Goal: Transaction & Acquisition: Purchase product/service

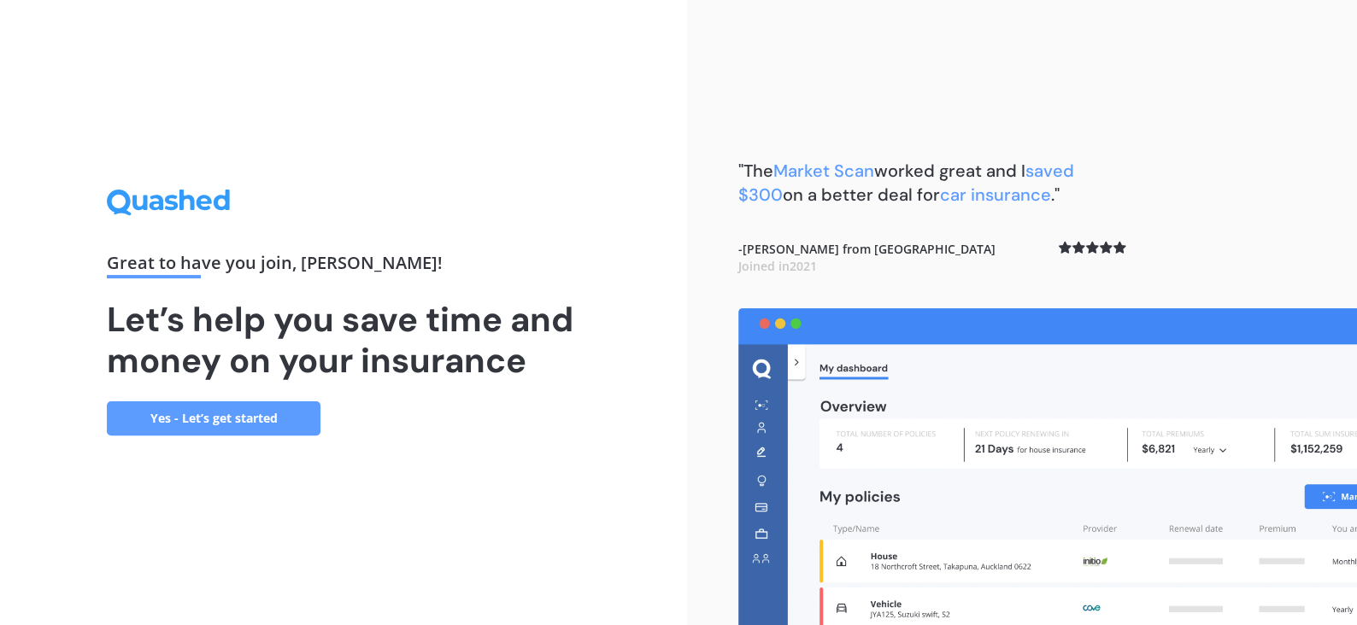
click at [267, 413] on link "Yes - Let’s get started" at bounding box center [214, 418] width 214 height 34
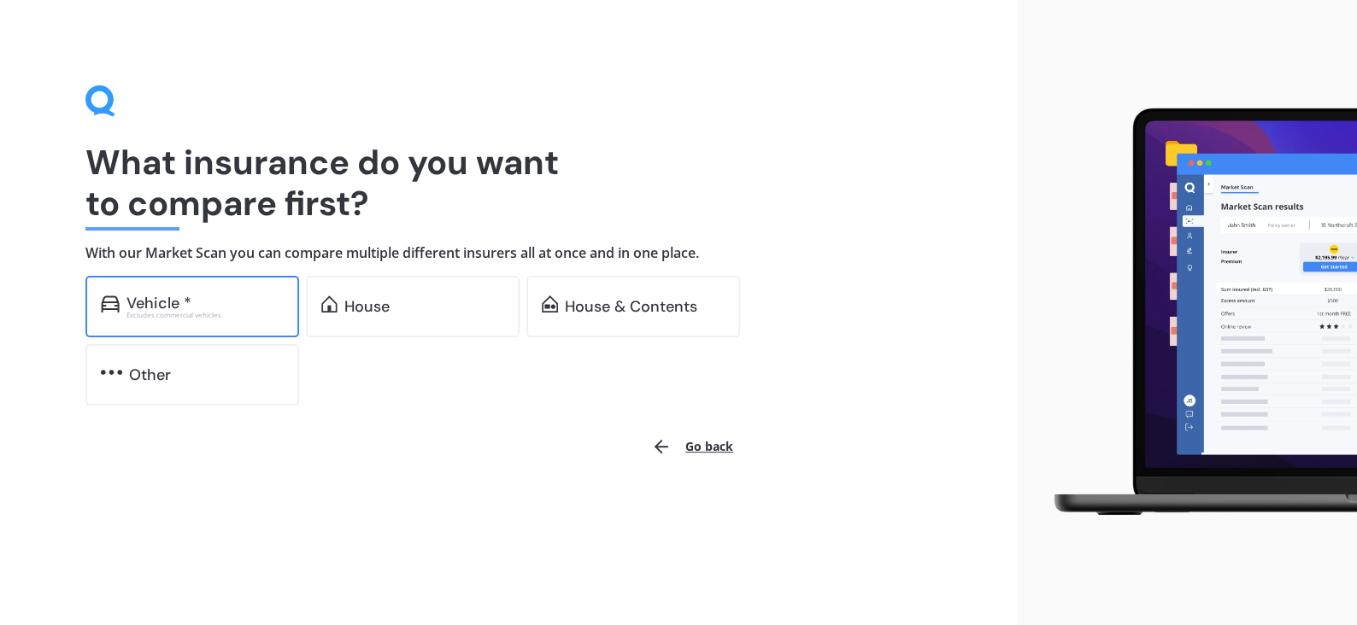
click at [215, 298] on div "Vehicle *" at bounding box center [204, 303] width 157 height 17
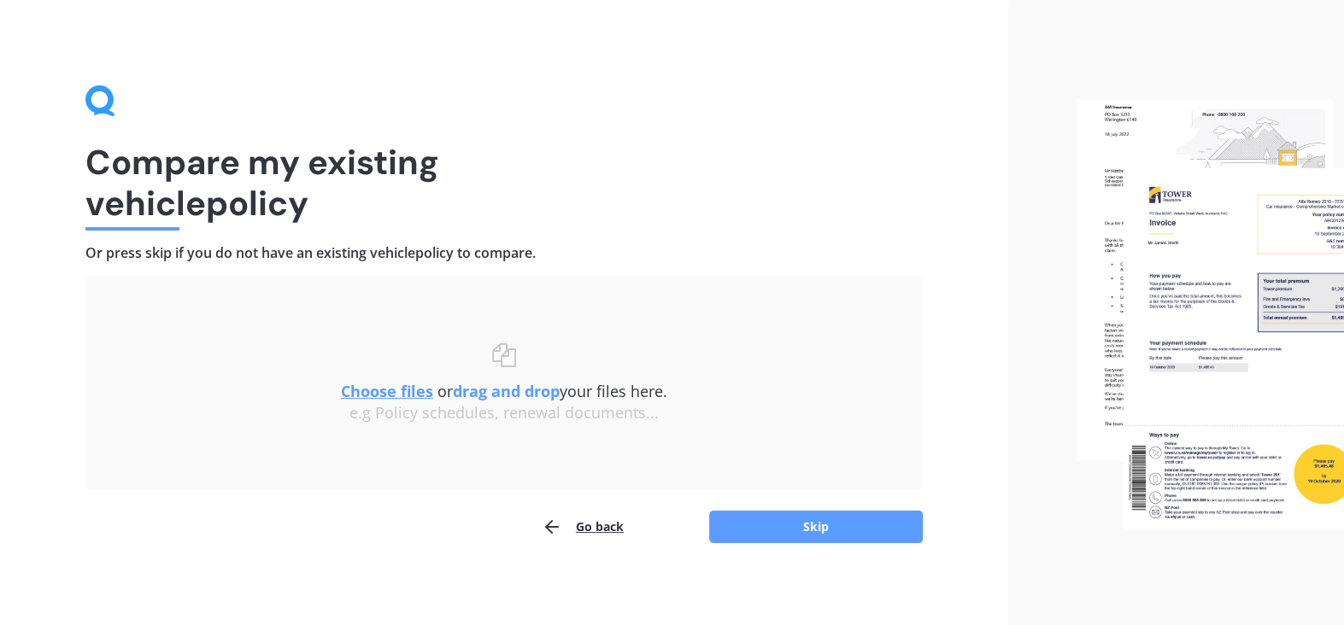
scroll to position [3, 0]
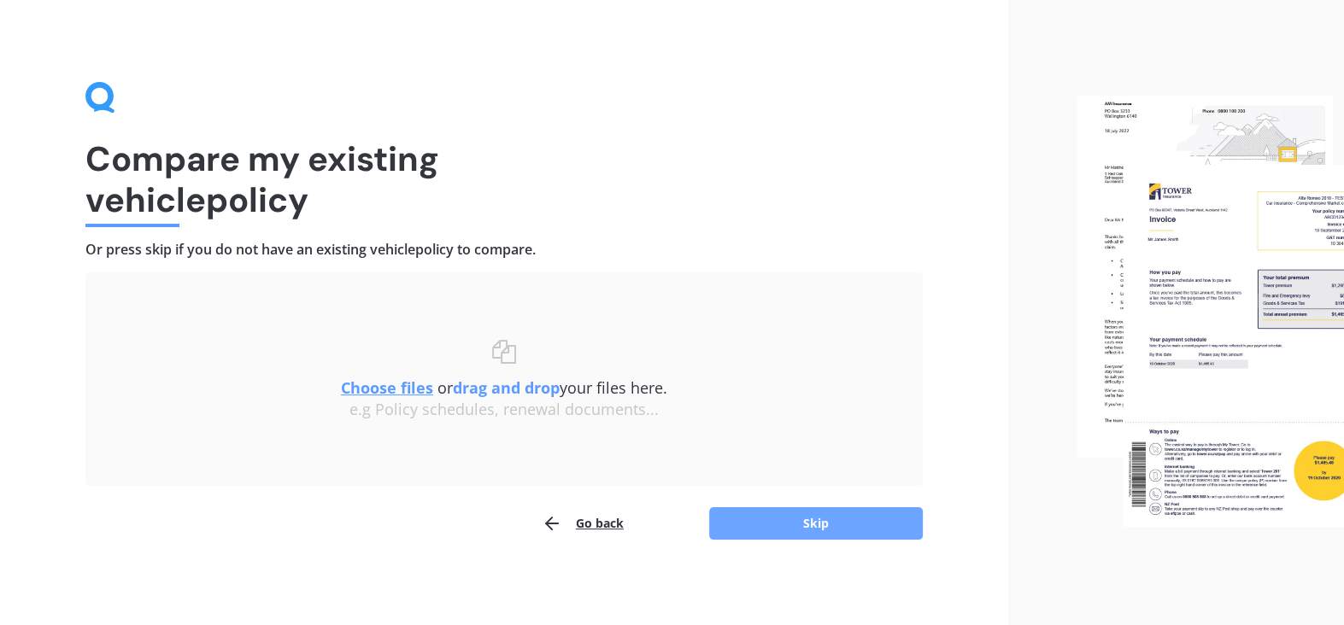
click at [788, 523] on button "Skip" at bounding box center [816, 523] width 214 height 32
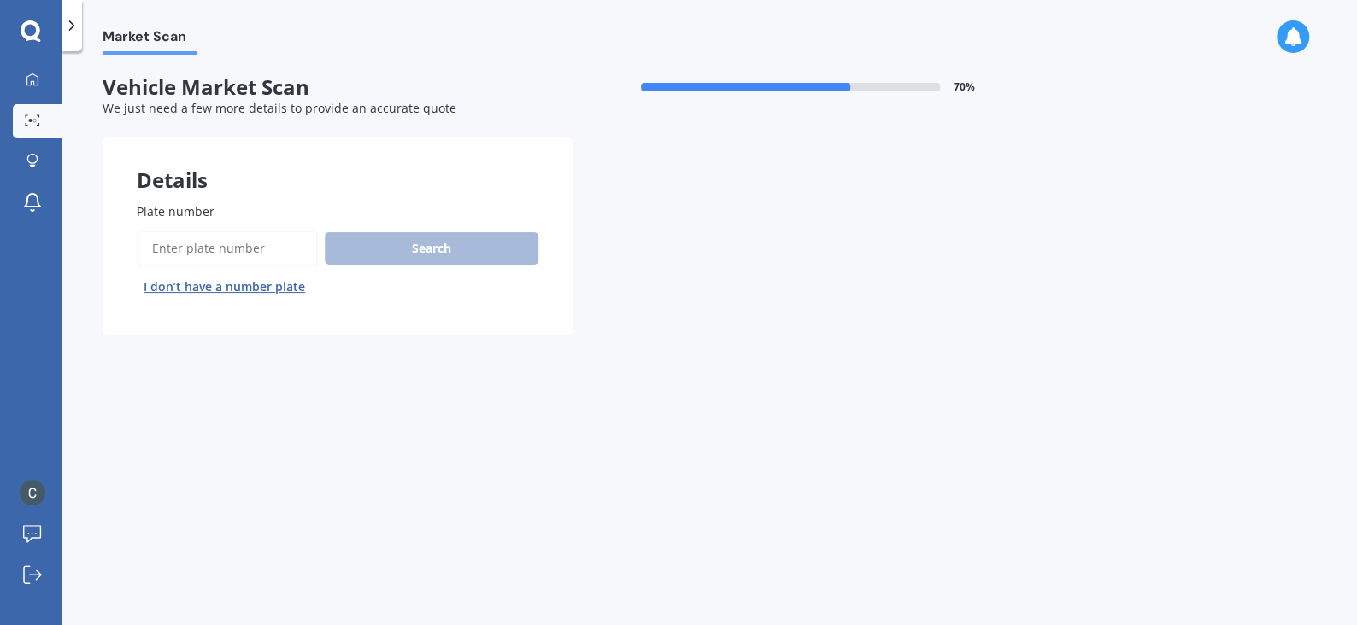
click at [190, 238] on input "Plate number" at bounding box center [227, 249] width 181 height 36
type input "krm356"
click at [422, 246] on button "Search" at bounding box center [432, 248] width 214 height 32
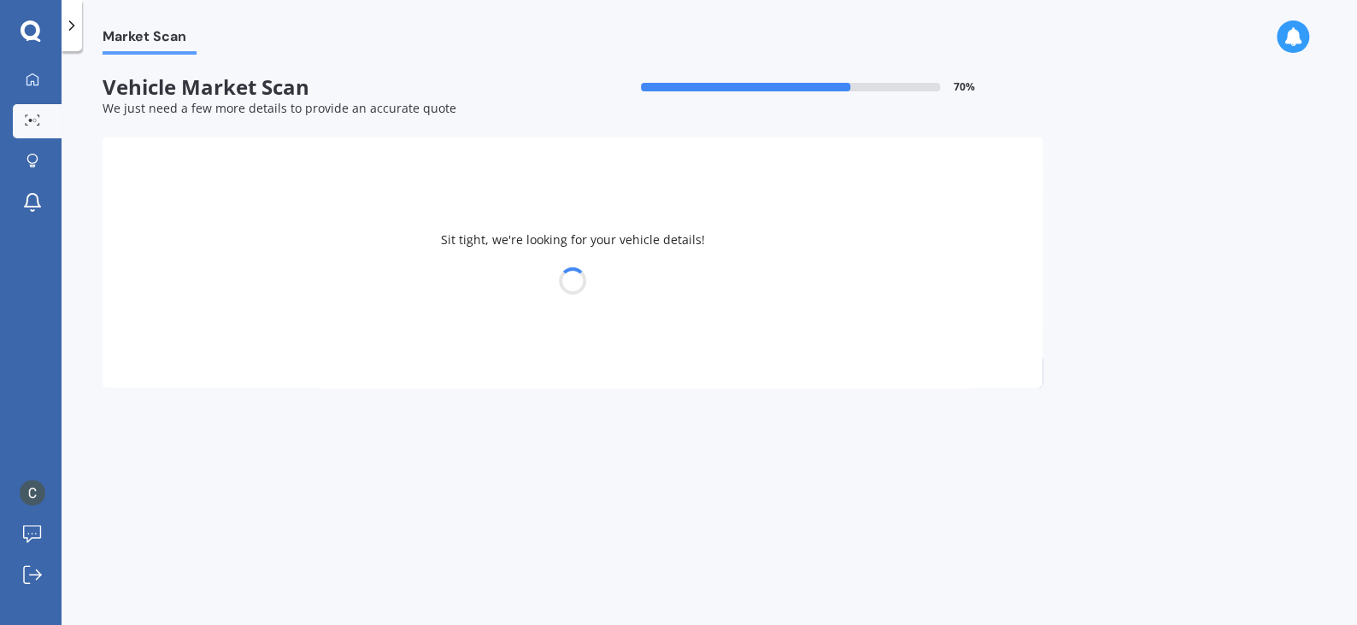
select select "LEXUS"
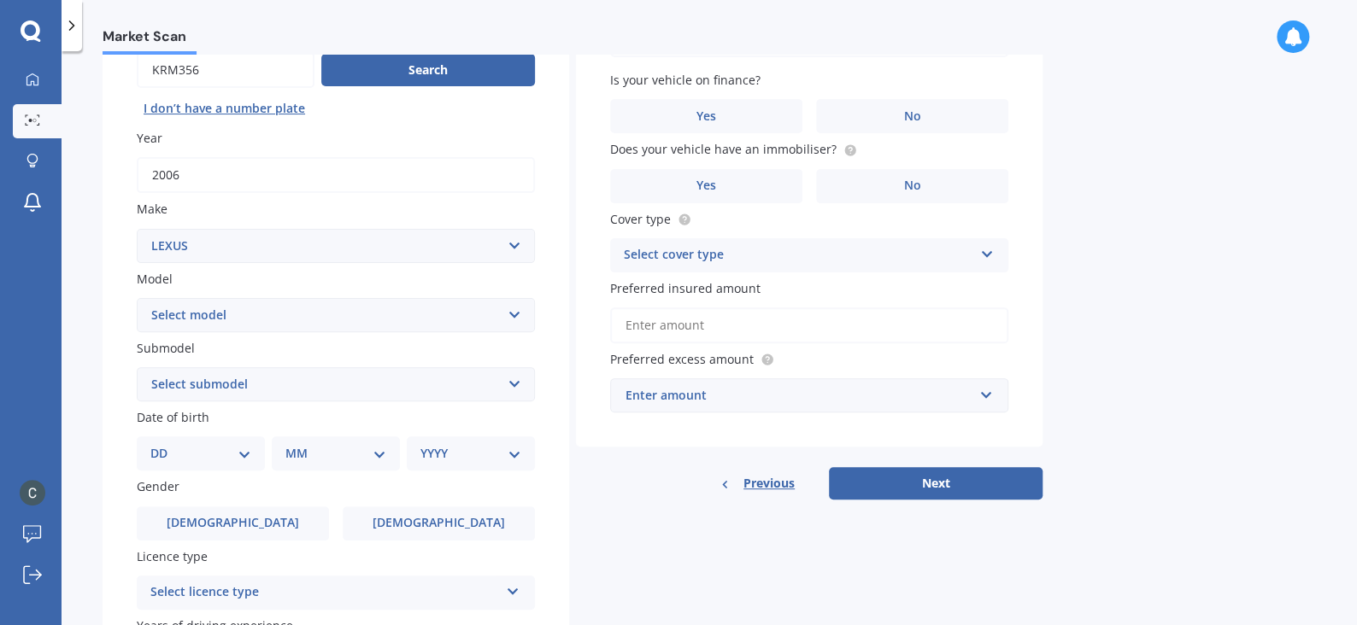
scroll to position [179, 0]
click at [504, 310] on select "Select model AS 460 CT 200 ES 300 ES 350 GS 250 GS 300 GS 350 GS 430 GS 450 GS …" at bounding box center [336, 315] width 398 height 34
select select "RX 400H"
click at [137, 298] on select "Select model AS 460 CT 200 ES 300 ES 350 GS 250 GS 300 GS 350 GS 430 GS 450 GS …" at bounding box center [336, 315] width 398 height 34
click at [355, 380] on select "Select submodel (All)" at bounding box center [336, 384] width 398 height 34
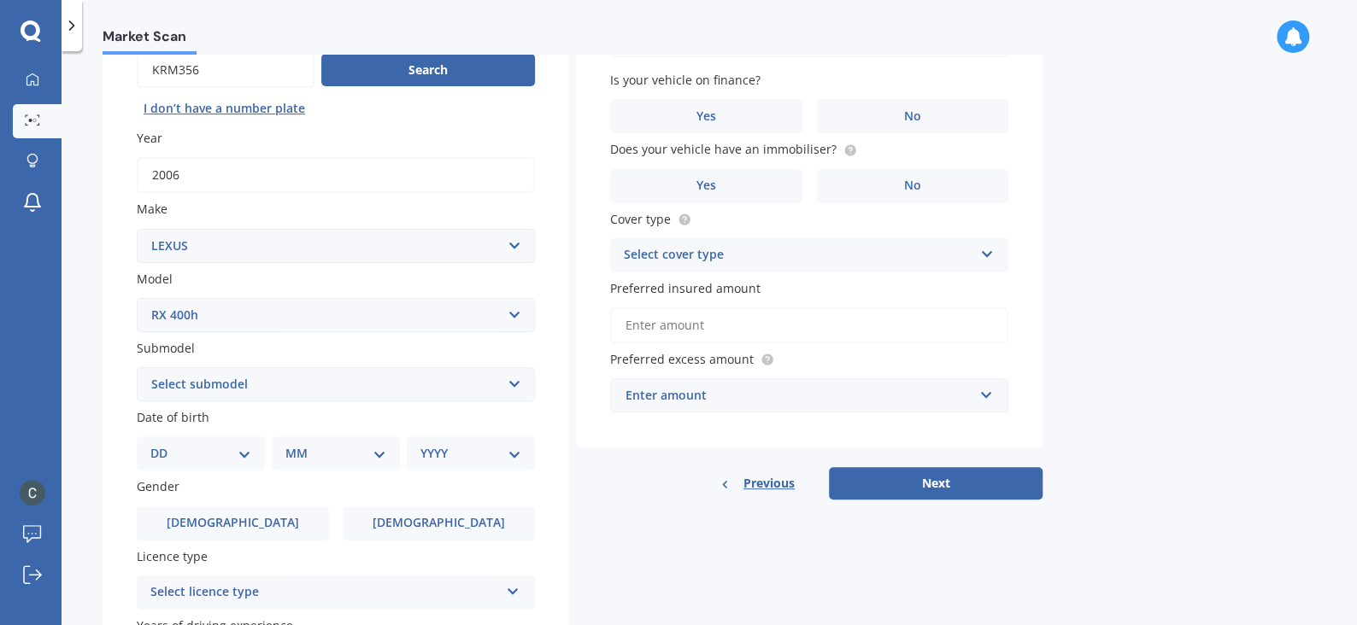
select select "(ALL)"
click at [137, 367] on select "Select submodel (All)" at bounding box center [336, 384] width 398 height 34
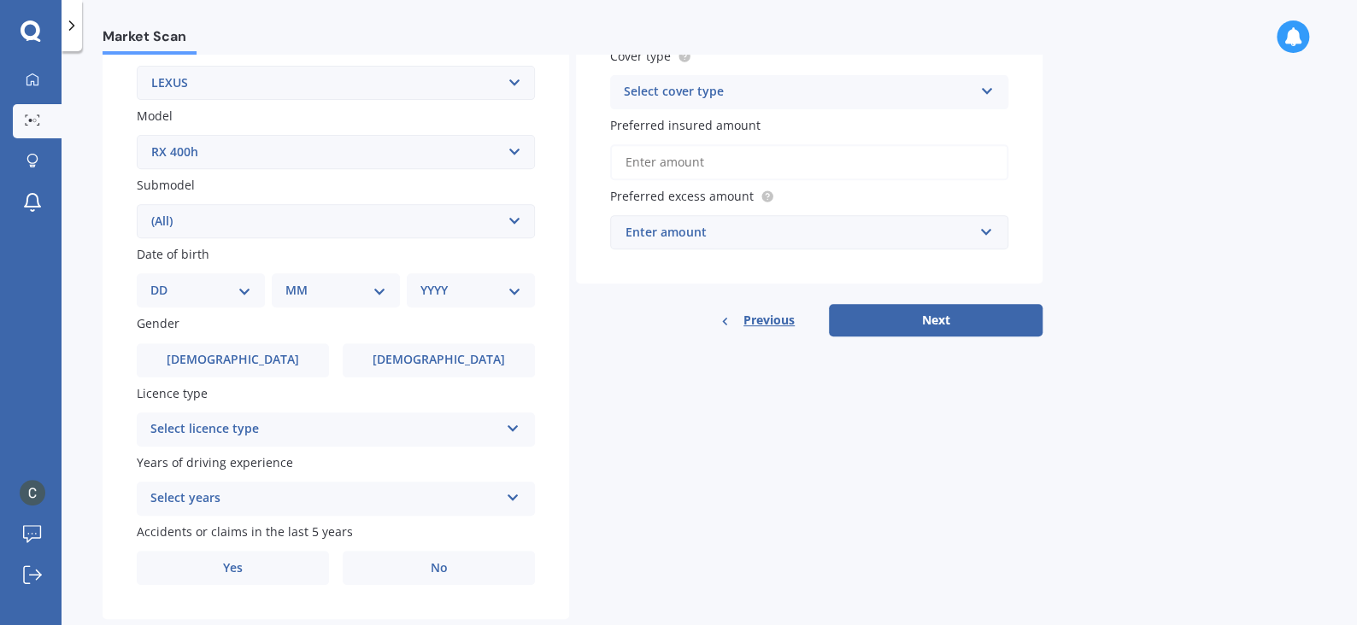
scroll to position [354, 0]
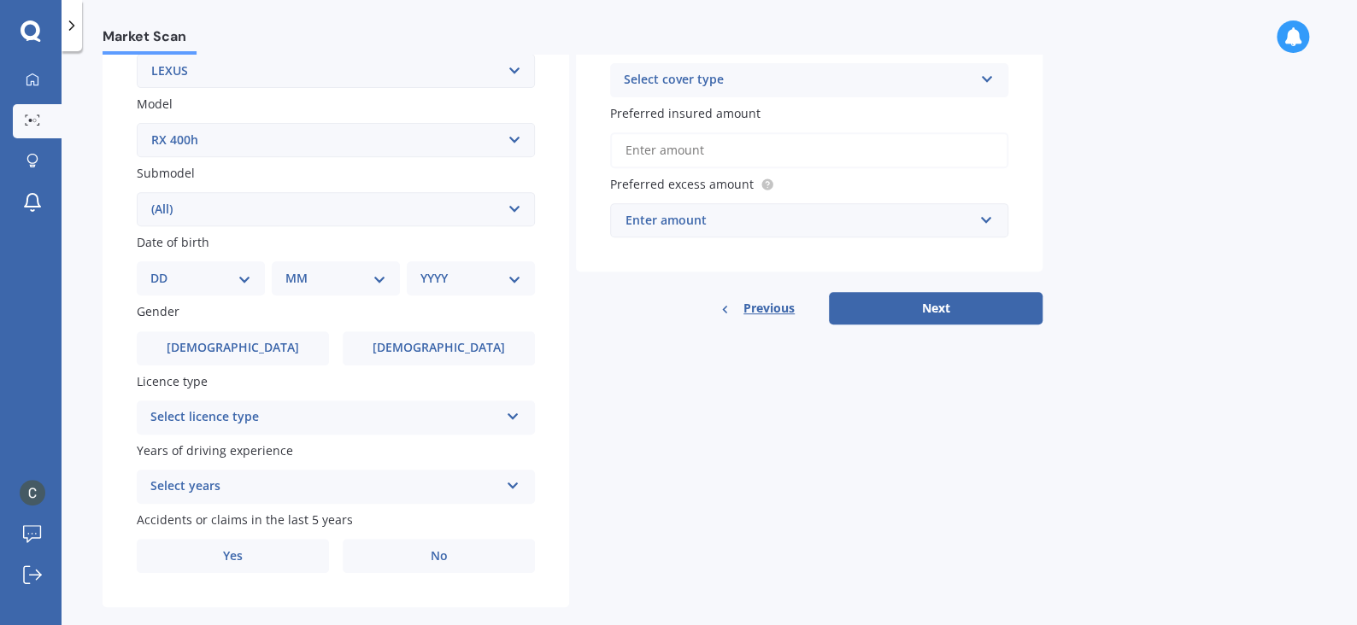
click at [239, 275] on select "DD 01 02 03 04 05 06 07 08 09 10 11 12 13 14 15 16 17 18 19 20 21 22 23 24 25 2…" at bounding box center [200, 278] width 101 height 19
select select "16"
click at [163, 269] on select "DD 01 02 03 04 05 06 07 08 09 10 11 12 13 14 15 16 17 18 19 20 21 22 23 24 25 2…" at bounding box center [200, 278] width 101 height 19
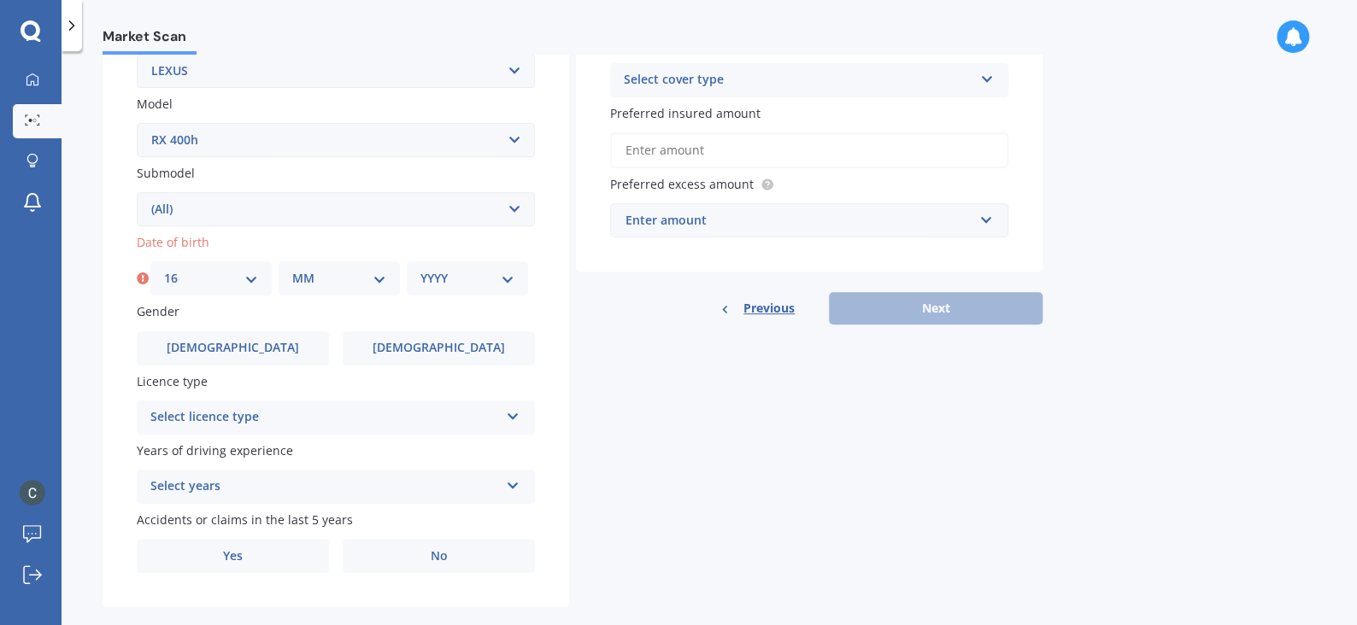
click at [376, 279] on select "MM 01 02 03 04 05 06 07 08 09 10 11 12" at bounding box center [339, 278] width 94 height 19
select select "06"
click at [292, 269] on select "MM 01 02 03 04 05 06 07 08 09 10 11 12" at bounding box center [339, 278] width 94 height 19
click at [510, 283] on select "YYYY 2025 2024 2023 2022 2021 2020 2019 2018 2017 2016 2015 2014 2013 2012 2011…" at bounding box center [467, 278] width 94 height 19
select select "1976"
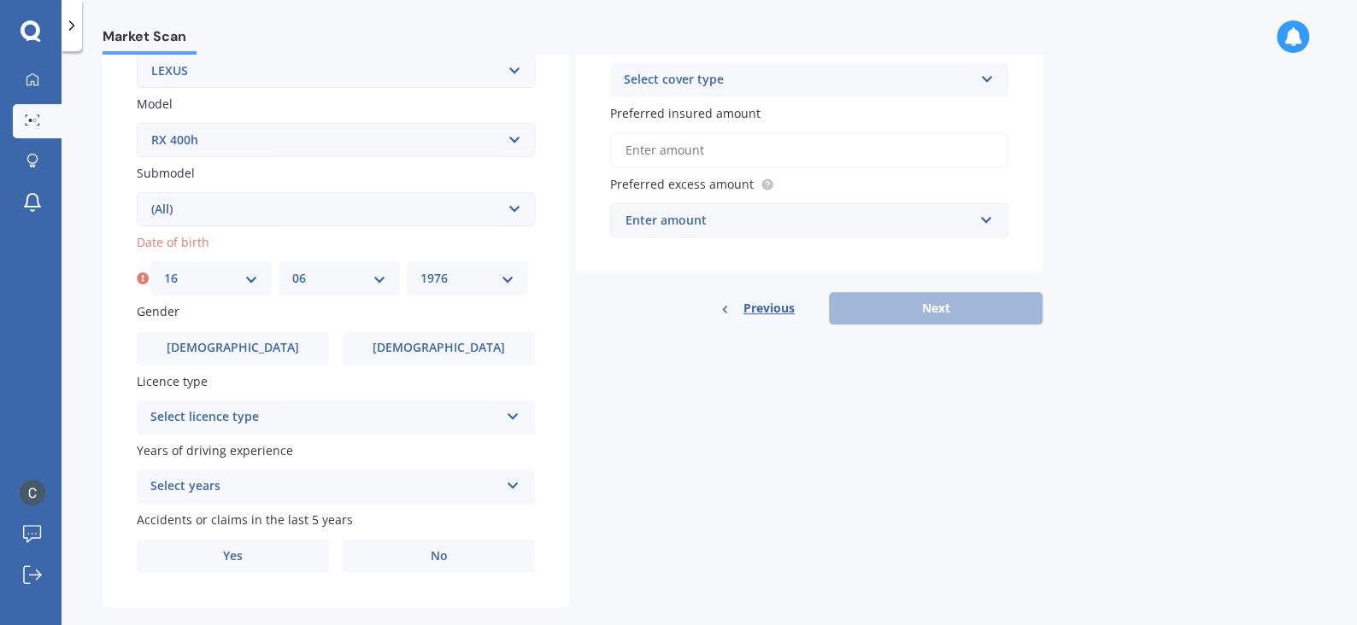
click at [420, 269] on select "YYYY 2025 2024 2023 2022 2021 2020 2019 2018 2017 2016 2015 2014 2013 2012 2011…" at bounding box center [467, 278] width 94 height 19
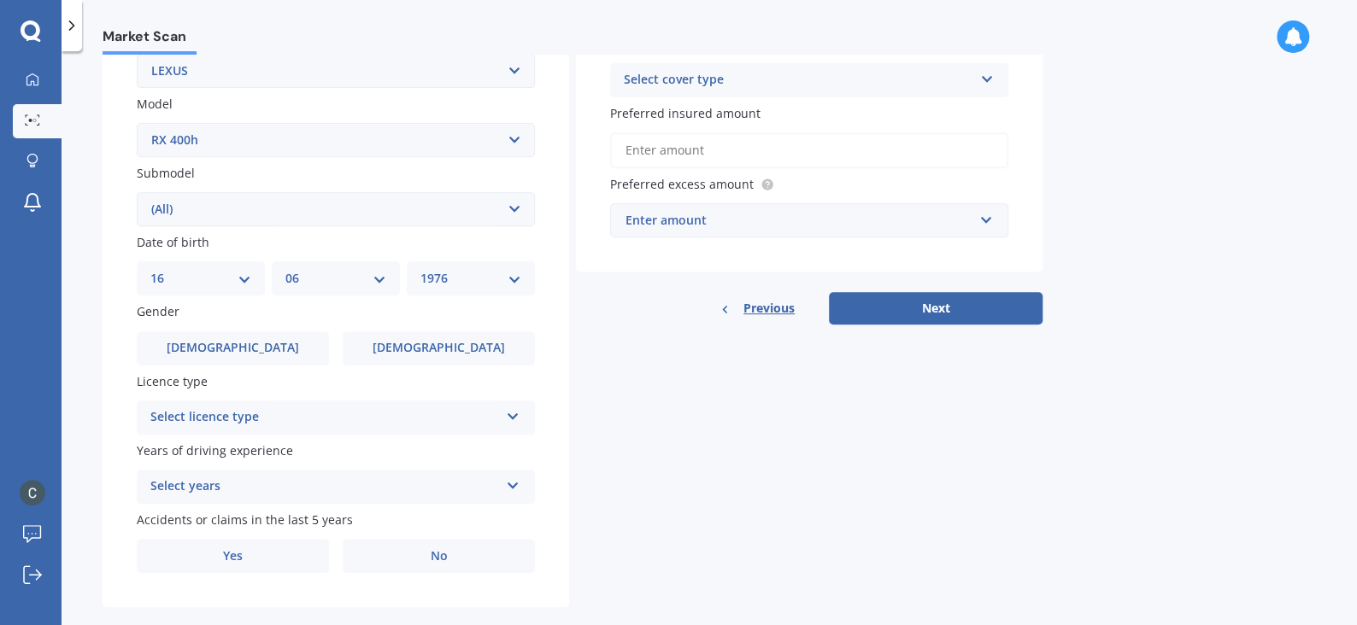
scroll to position [361, 0]
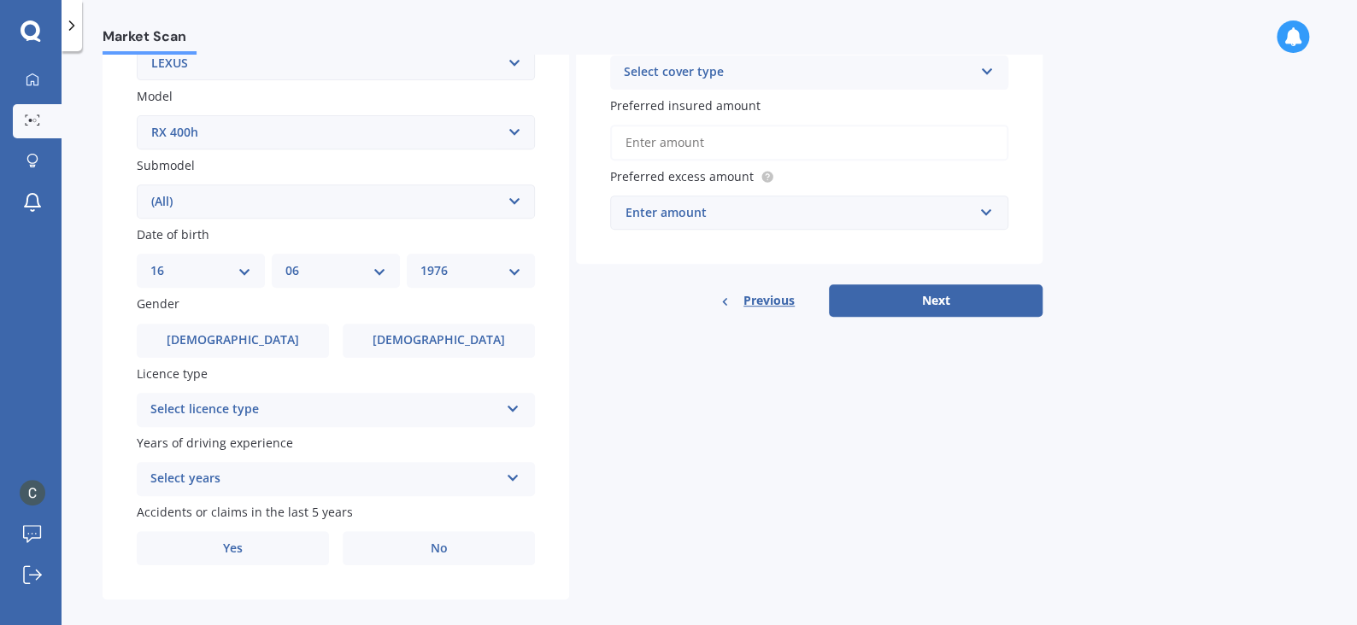
click at [317, 402] on div "Select licence type" at bounding box center [324, 410] width 349 height 21
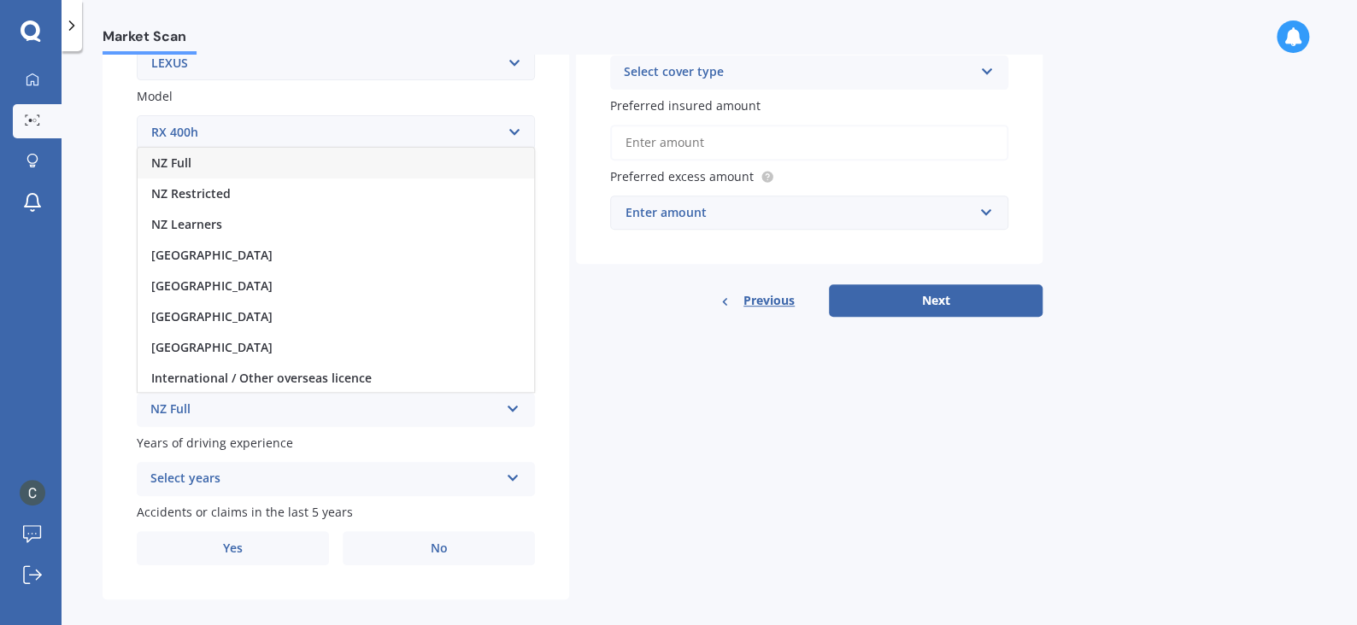
click at [332, 161] on div "NZ Full" at bounding box center [336, 163] width 396 height 31
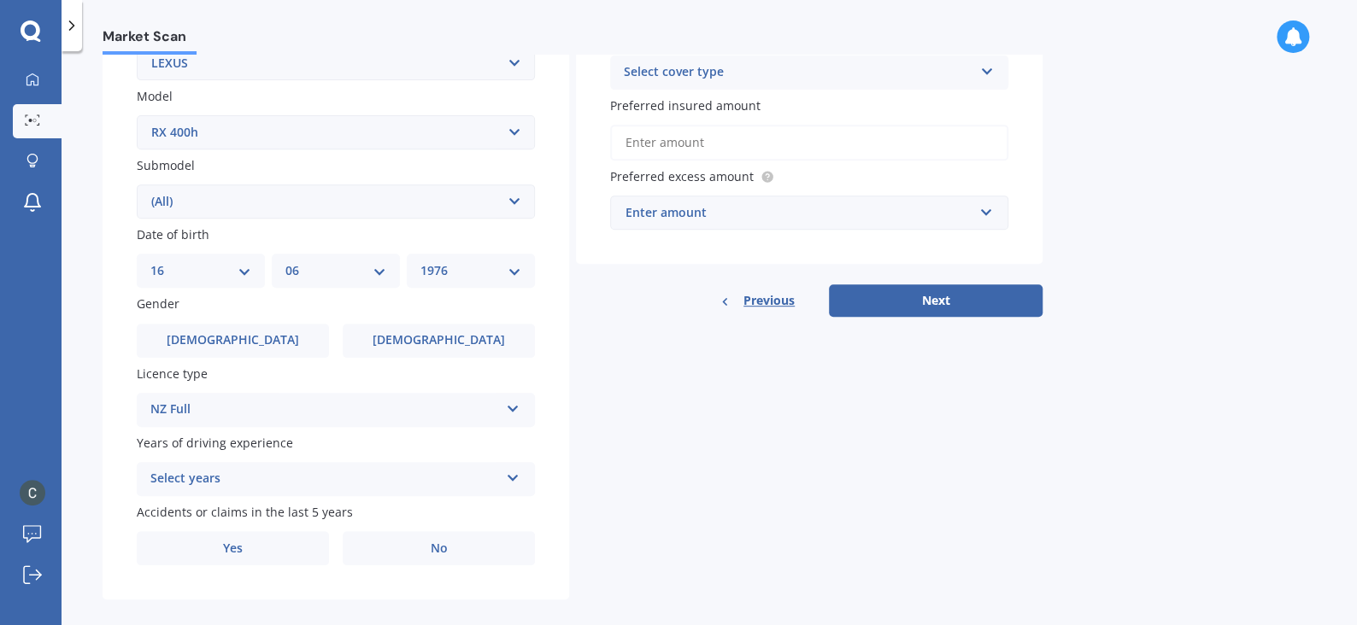
scroll to position [378, 0]
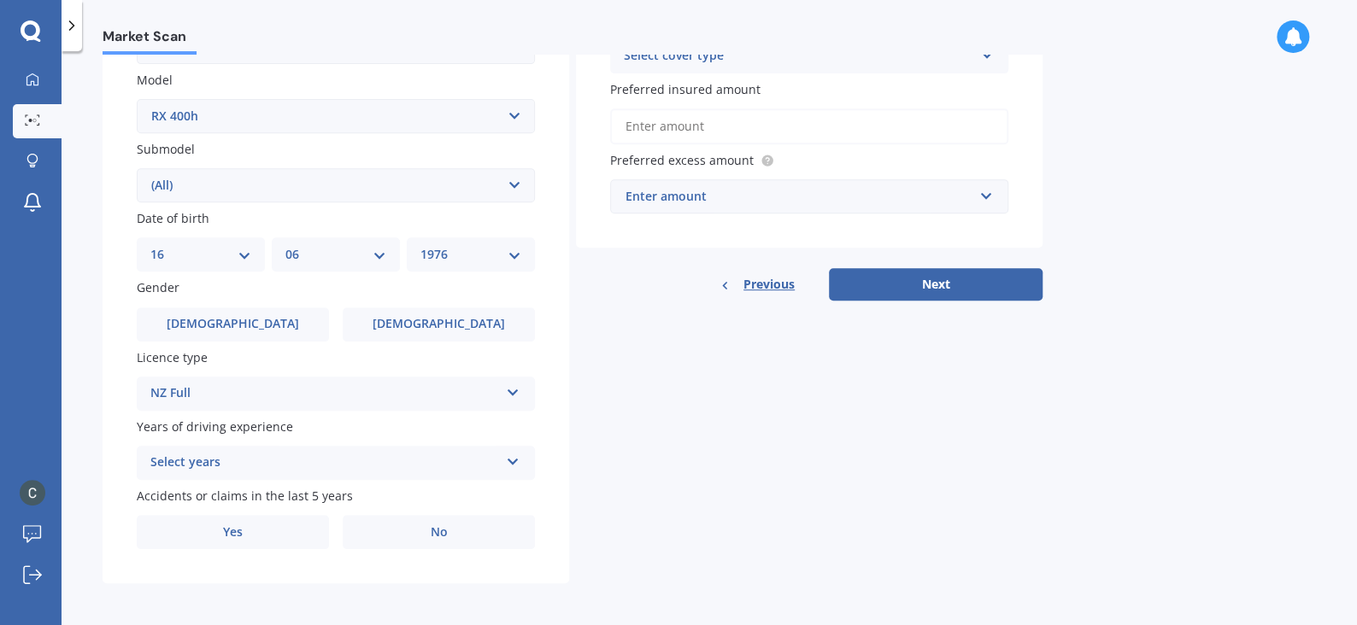
click at [307, 446] on div "Select years 5 or more years 4 years 3 years 2 years 1 year" at bounding box center [336, 463] width 398 height 34
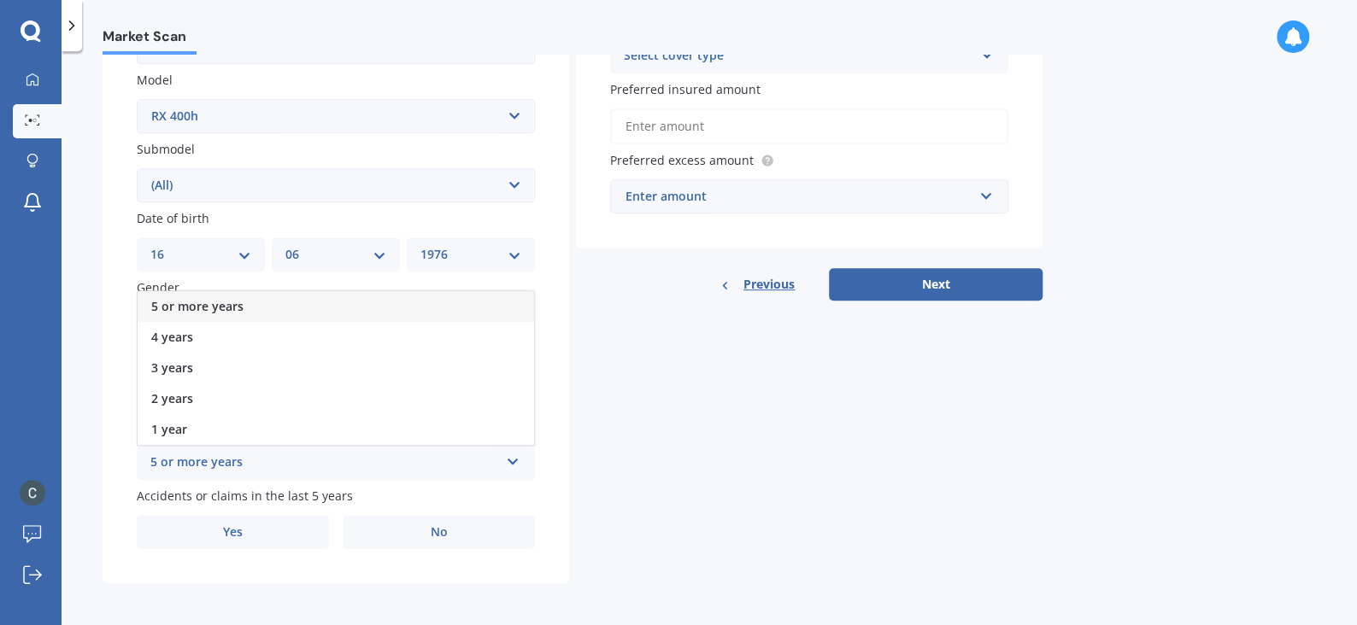
click at [320, 307] on div "5 or more years" at bounding box center [336, 306] width 396 height 31
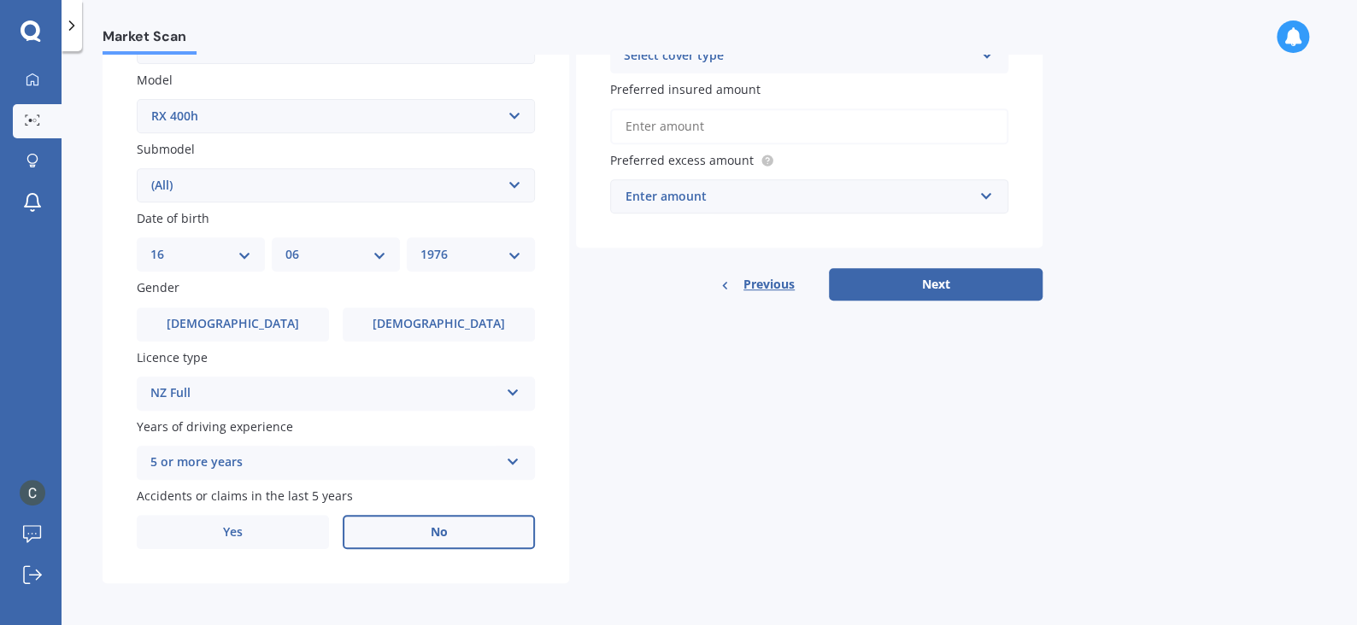
click at [433, 534] on span "No" at bounding box center [439, 532] width 17 height 15
click at [0, 0] on input "No" at bounding box center [0, 0] width 0 height 0
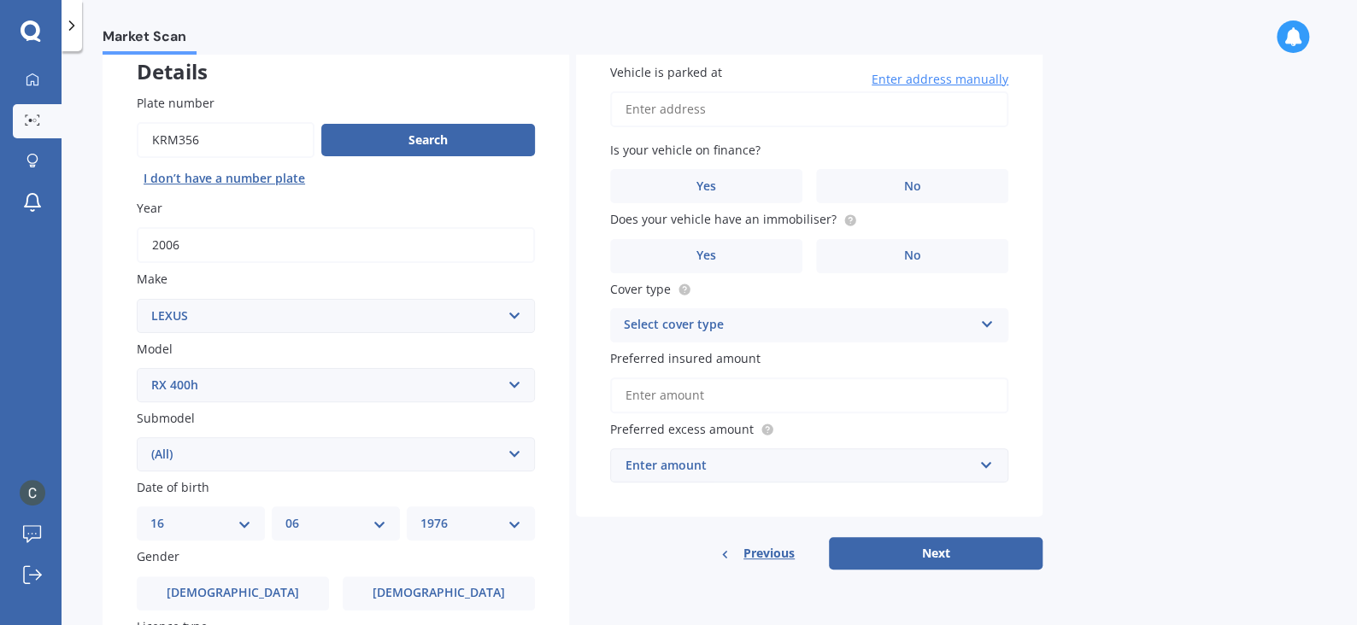
scroll to position [0, 0]
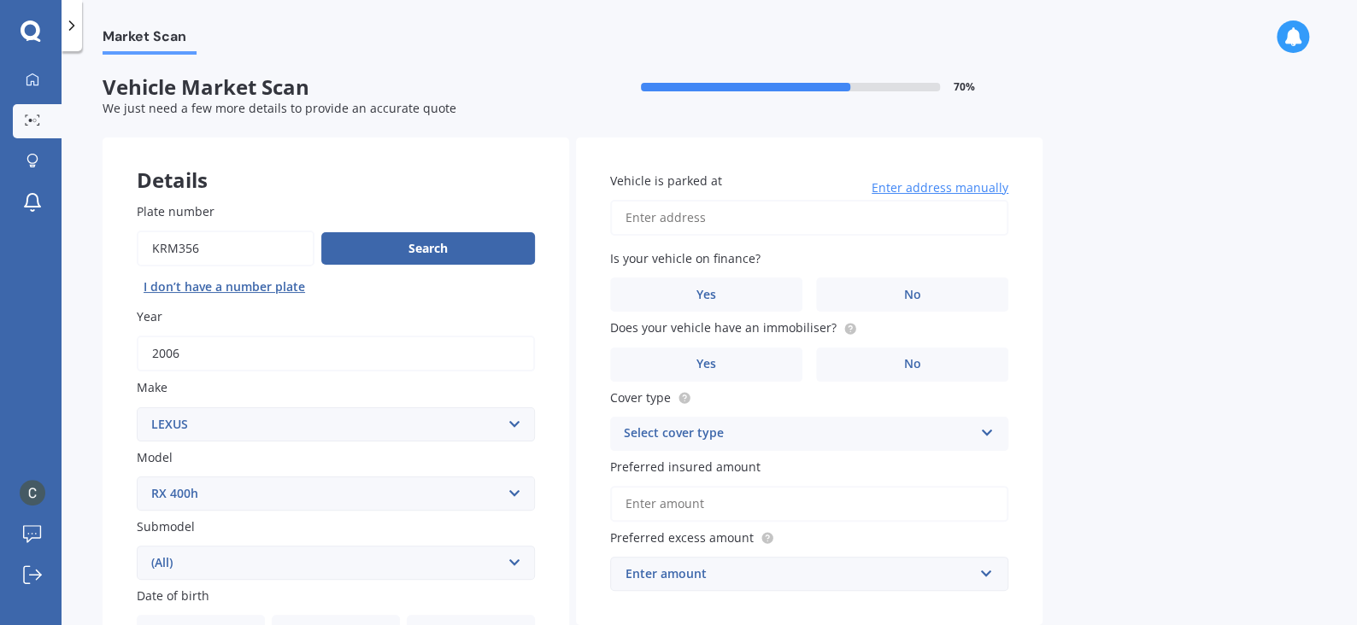
click at [753, 216] on input "Vehicle is parked at" at bounding box center [809, 218] width 398 height 36
type input "[STREET_ADDRESS][PERSON_NAME][PERSON_NAME]"
click at [880, 297] on label "No" at bounding box center [912, 295] width 192 height 34
click at [0, 0] on input "No" at bounding box center [0, 0] width 0 height 0
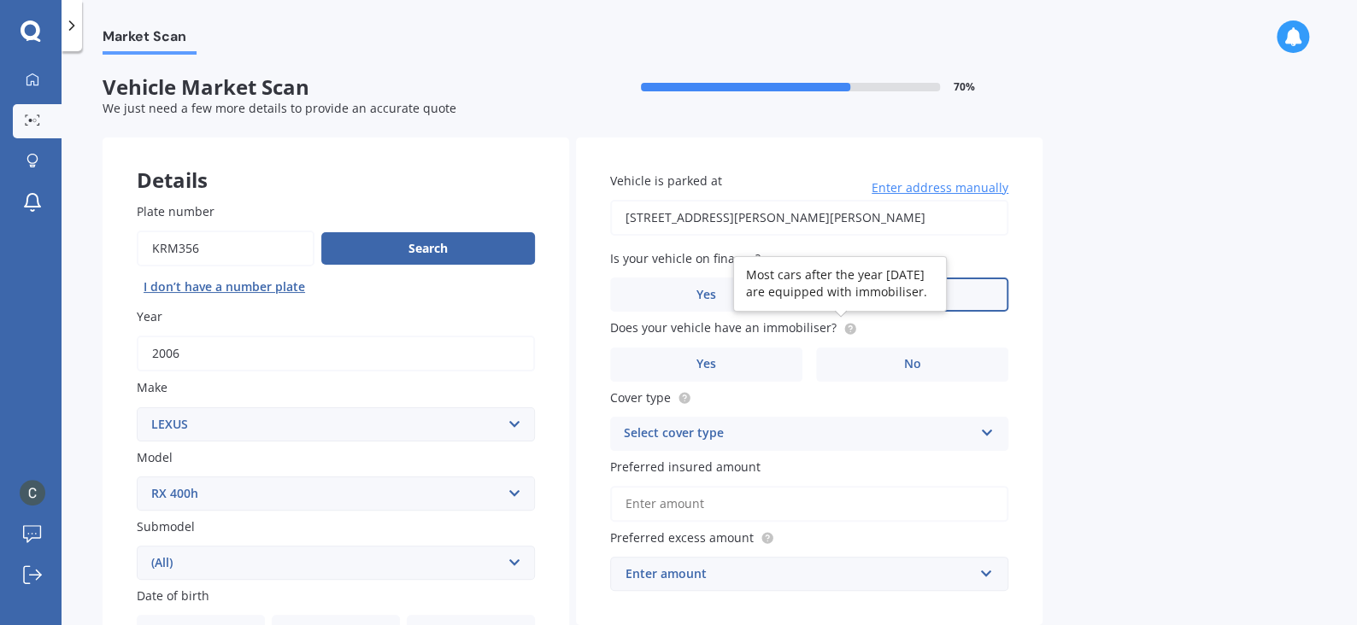
click at [844, 328] on circle at bounding box center [849, 328] width 11 height 11
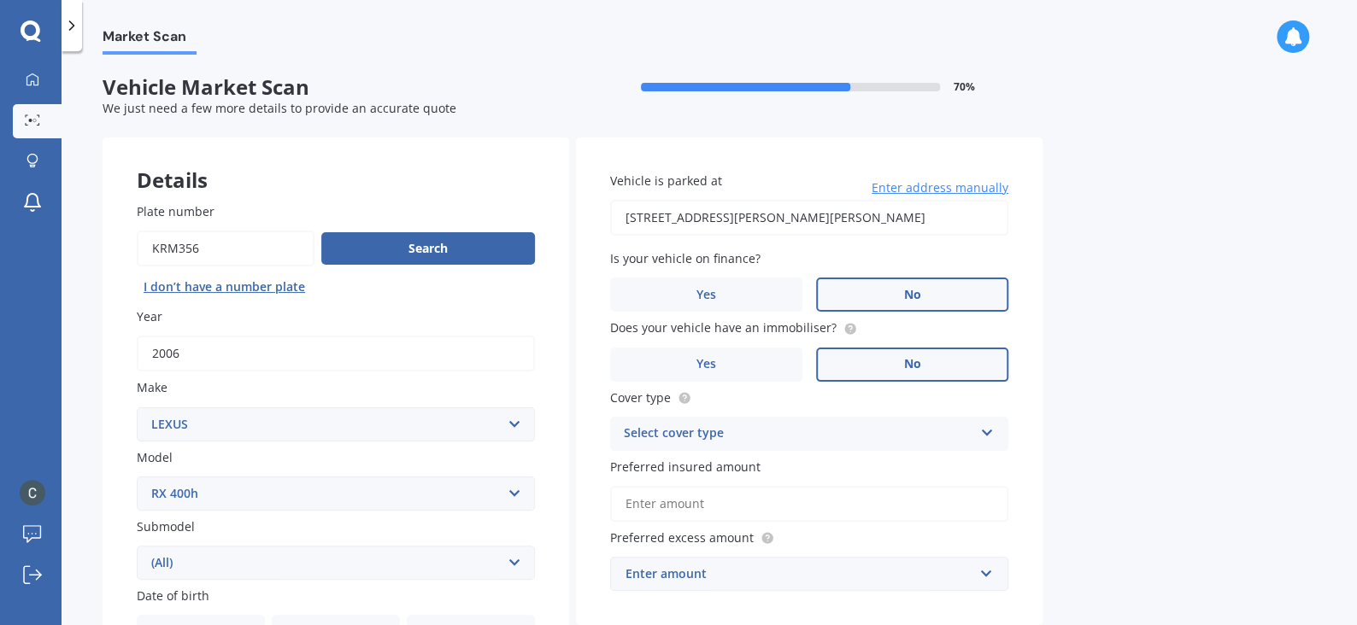
click at [841, 365] on label "No" at bounding box center [912, 365] width 192 height 34
click at [0, 0] on input "No" at bounding box center [0, 0] width 0 height 0
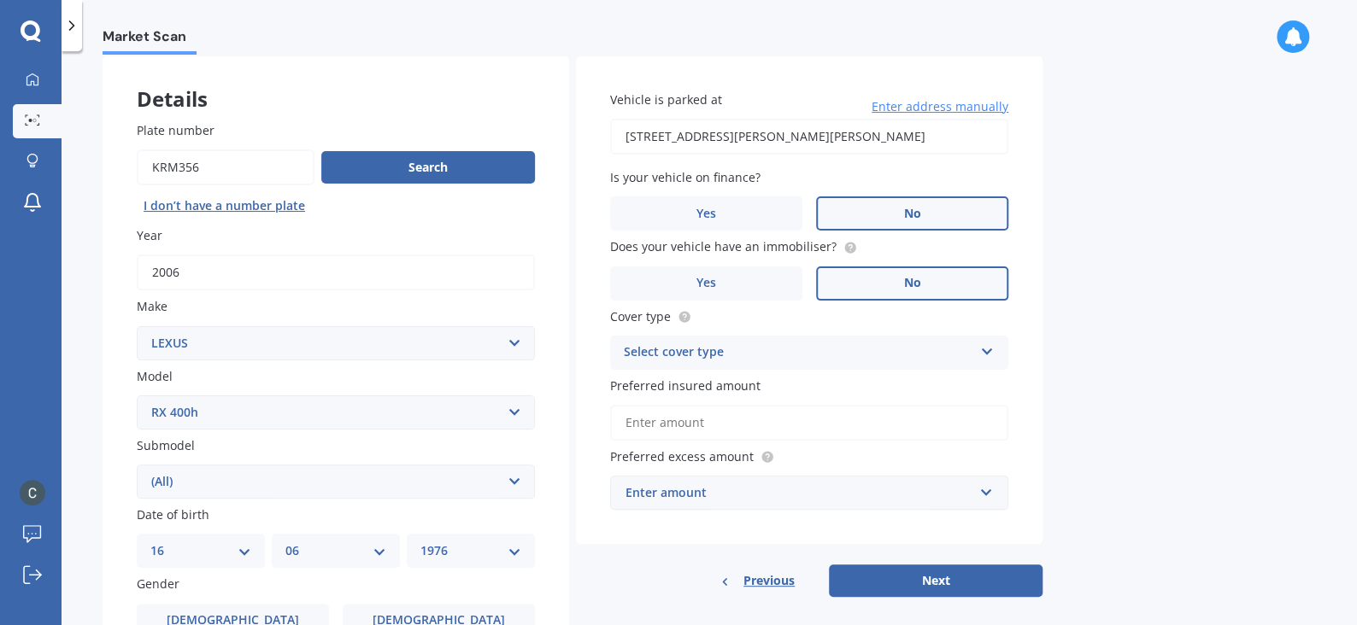
scroll to position [81, 0]
click at [841, 359] on div "Select cover type" at bounding box center [798, 353] width 349 height 21
click at [827, 392] on div "Comprehensive" at bounding box center [809, 386] width 396 height 31
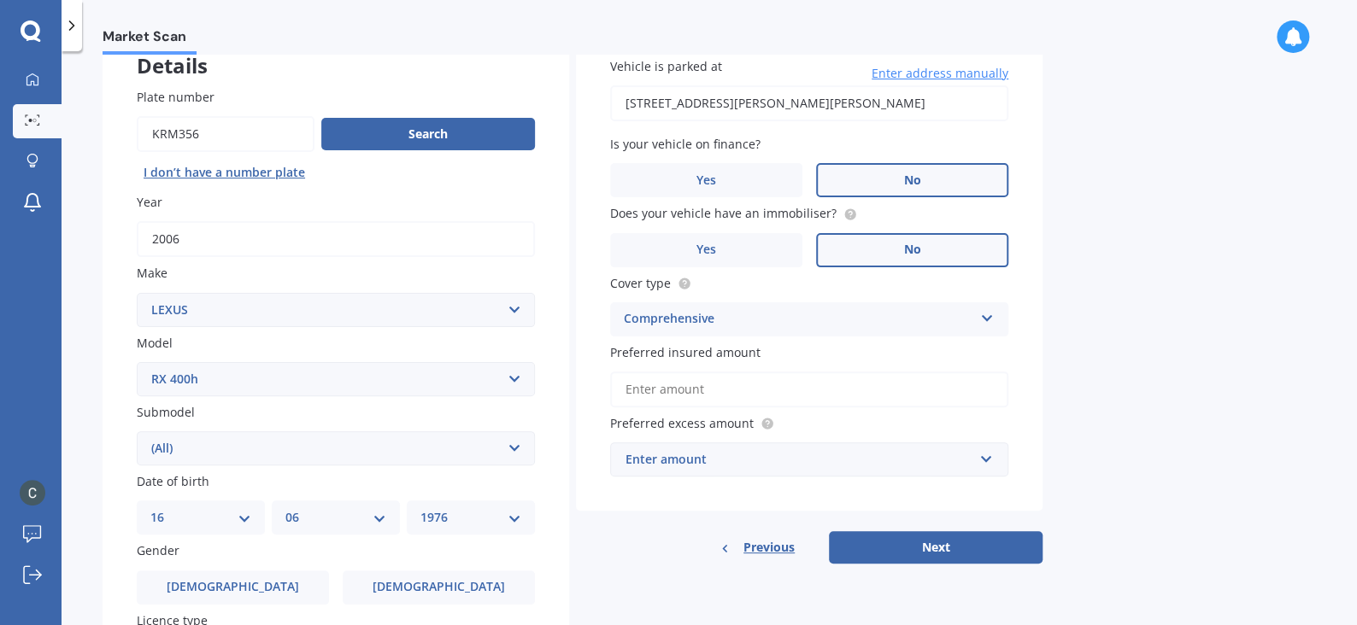
scroll to position [116, 0]
click at [817, 398] on input "Preferred insured amount" at bounding box center [809, 388] width 398 height 36
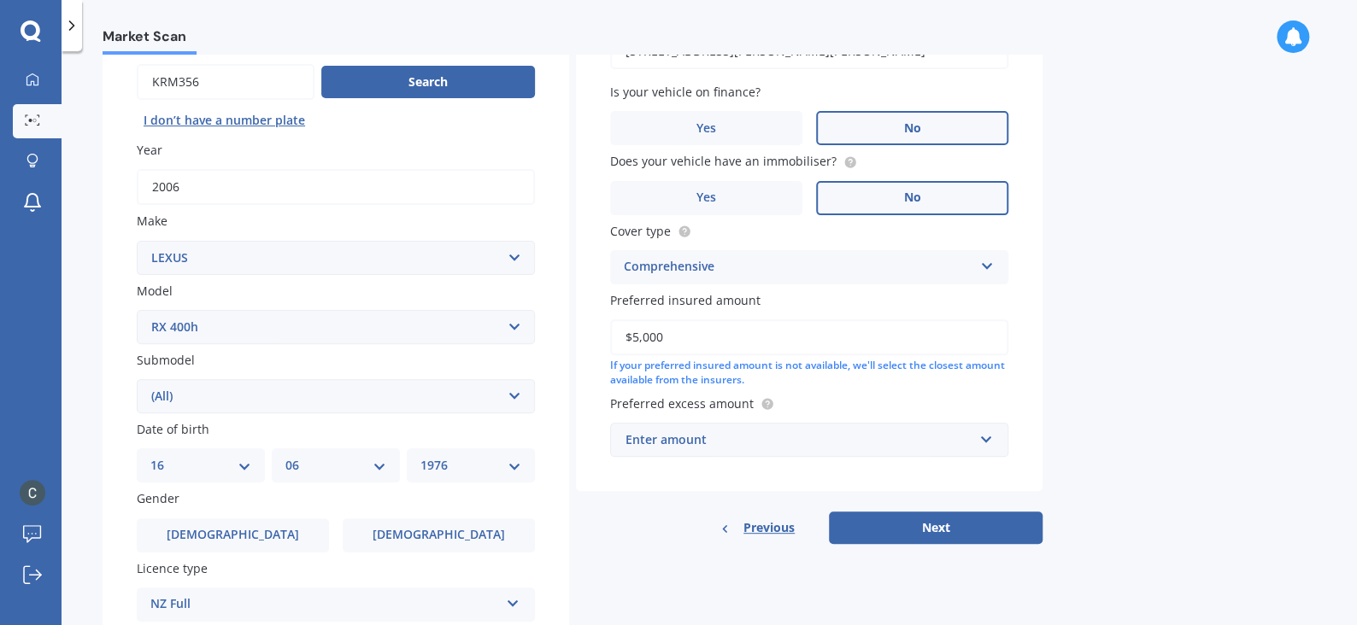
scroll to position [169, 0]
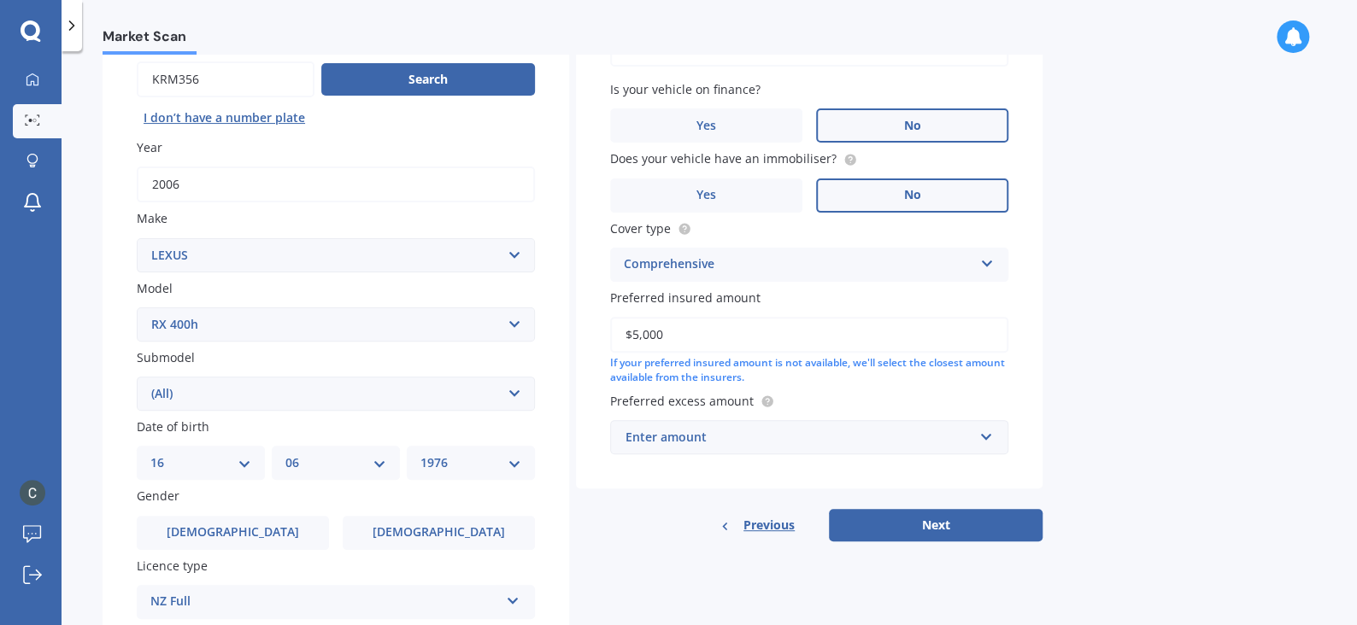
type input "$5,000"
click at [988, 430] on input "text" at bounding box center [803, 437] width 383 height 32
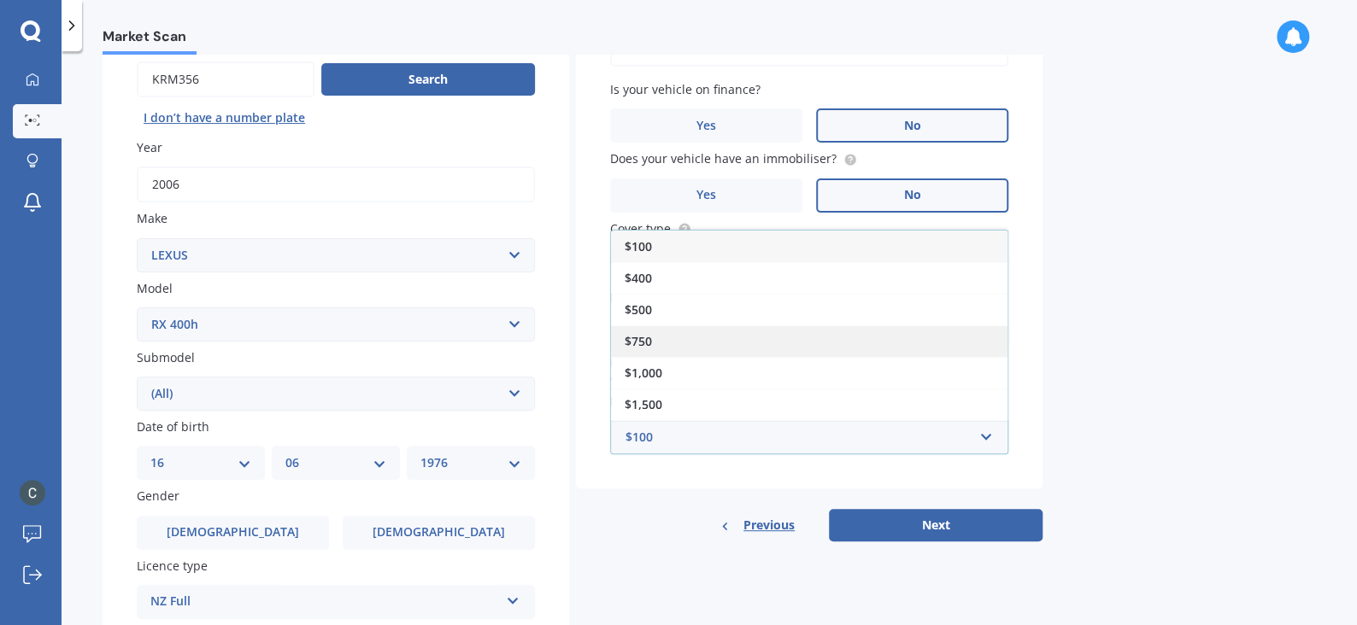
click at [766, 325] on div "$750" at bounding box center [809, 341] width 396 height 32
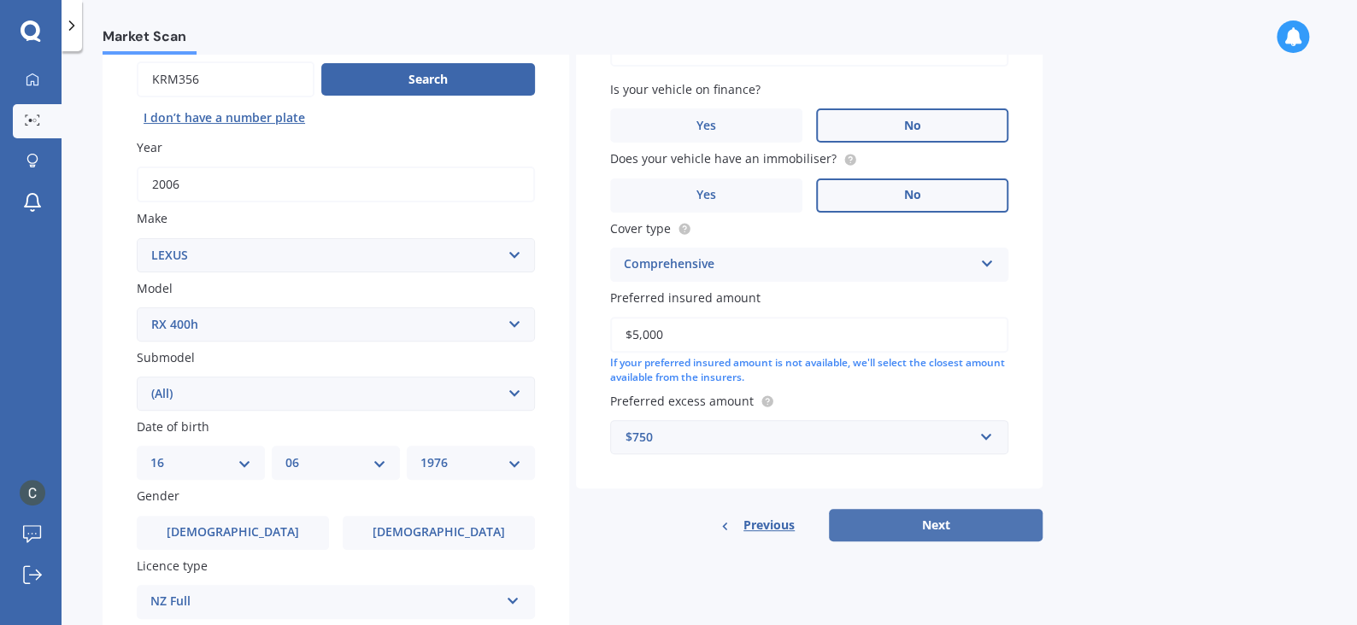
click at [922, 521] on button "Next" at bounding box center [936, 525] width 214 height 32
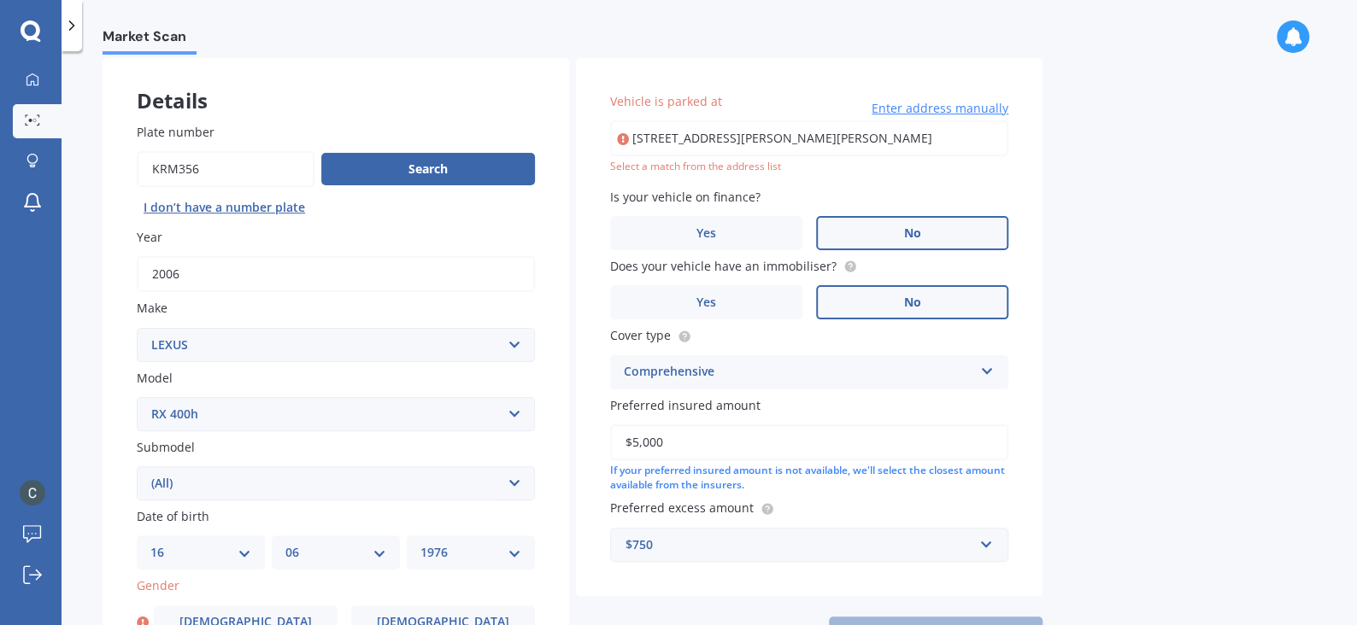
scroll to position [78, 0]
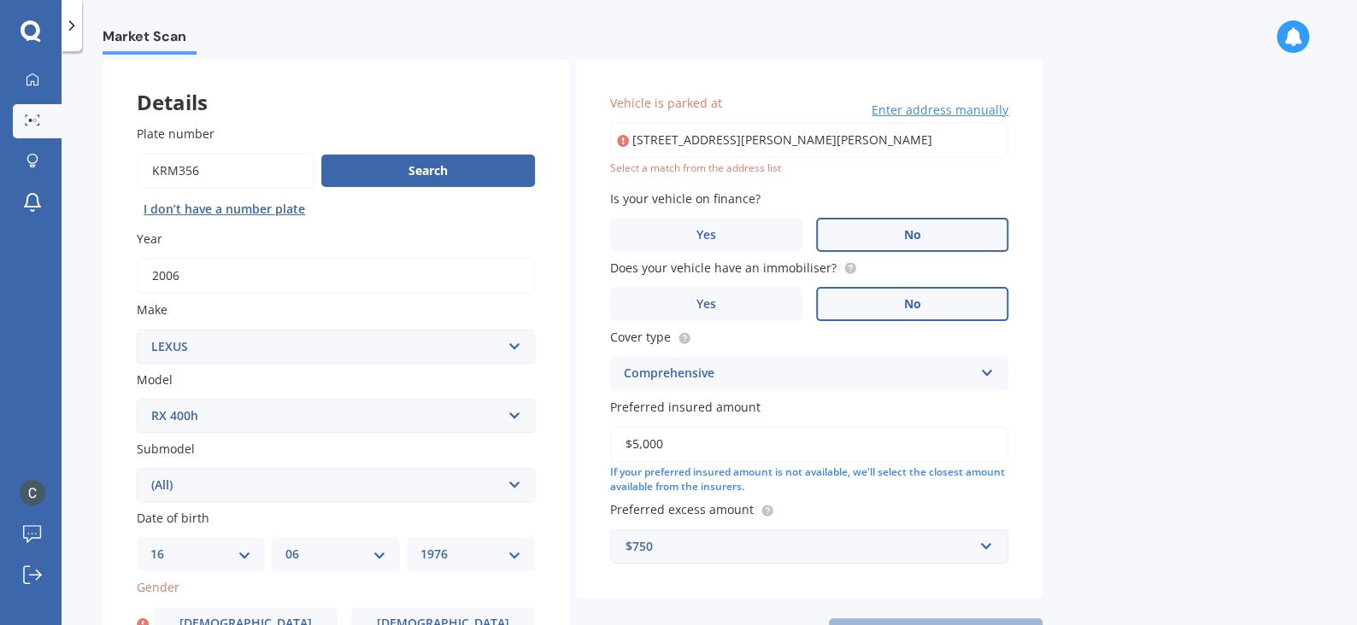
click at [968, 142] on input "[STREET_ADDRESS][PERSON_NAME][PERSON_NAME]" at bounding box center [809, 140] width 398 height 36
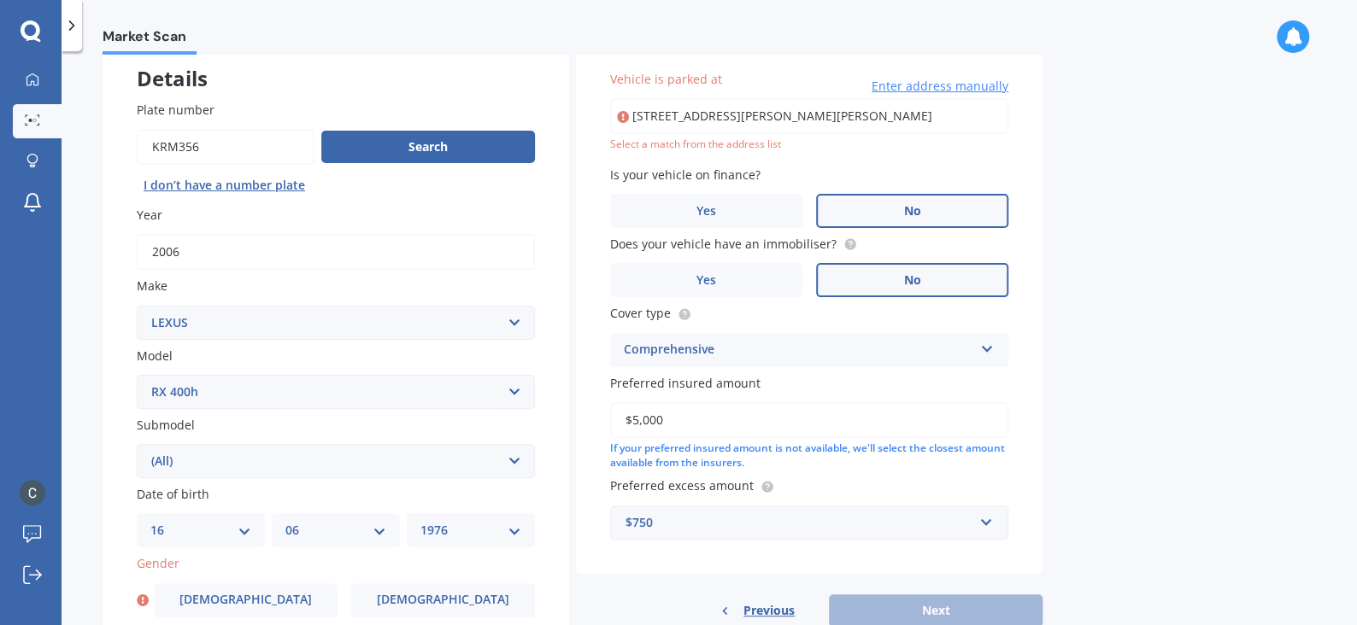
scroll to position [103, 0]
click at [813, 117] on input "[STREET_ADDRESS][PERSON_NAME][PERSON_NAME]" at bounding box center [809, 115] width 398 height 36
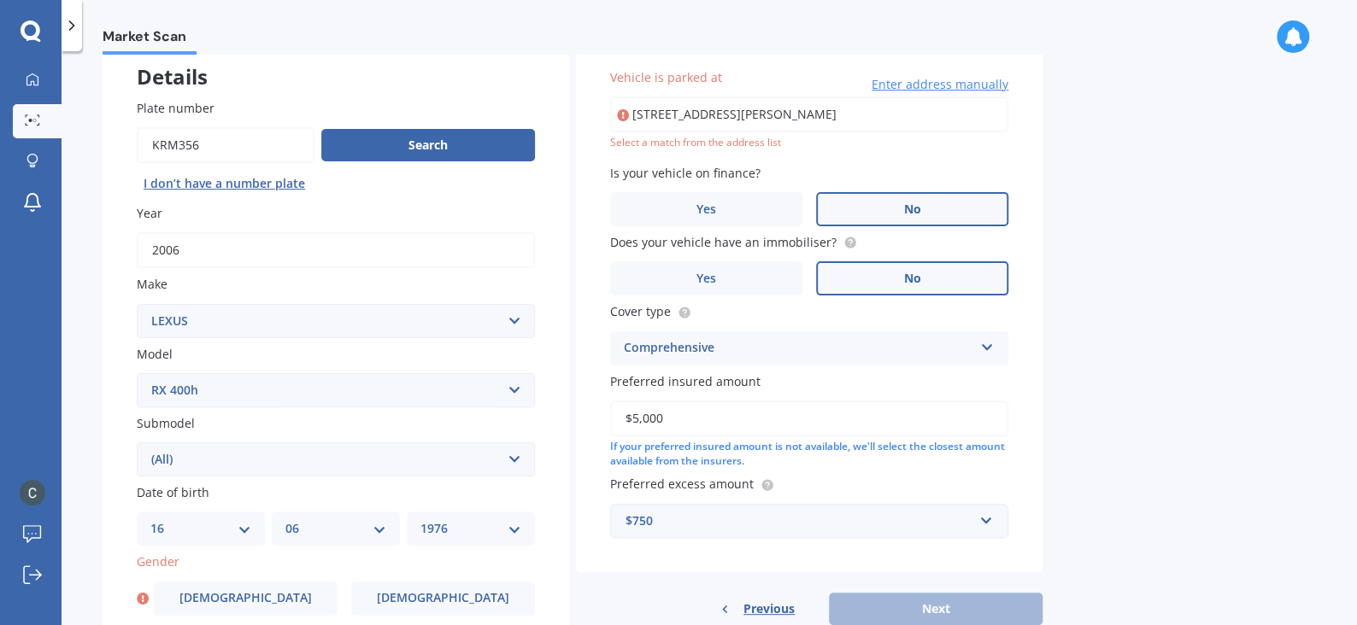
type input "[STREET_ADDRESS][PERSON_NAME]"
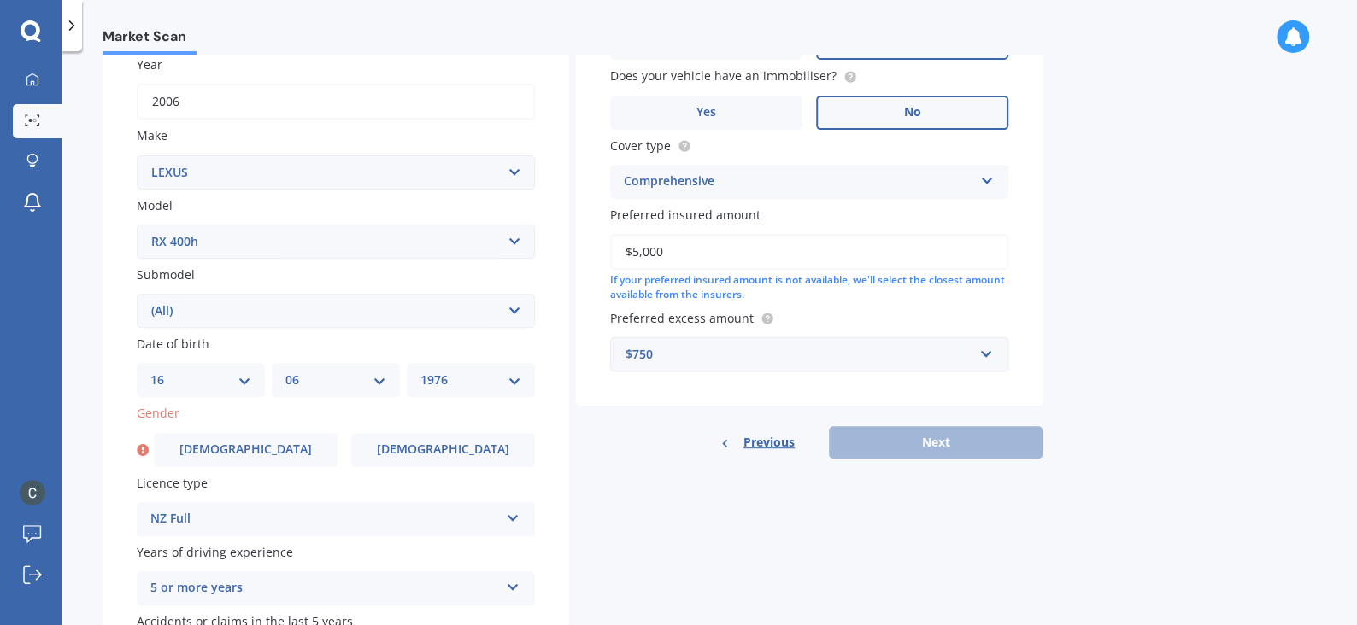
scroll to position [276, 0]
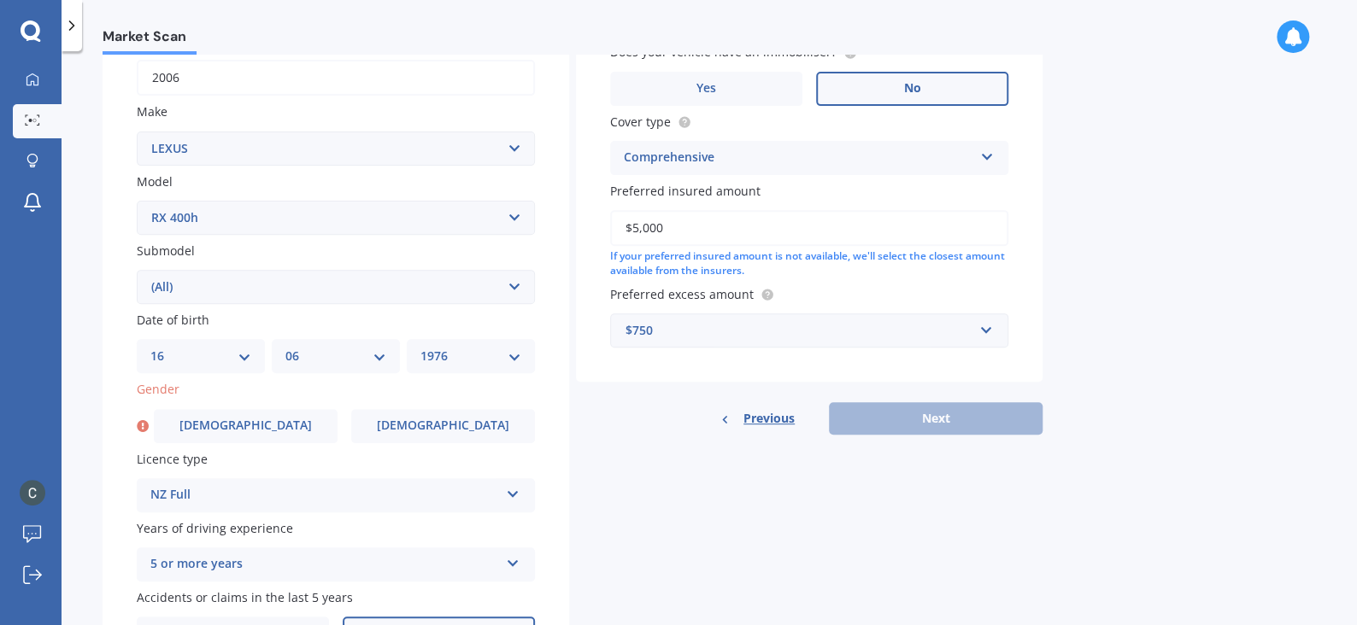
click at [776, 544] on div "Details Plate number Search I don’t have a number plate Year [DATE] Make Select…" at bounding box center [573, 274] width 940 height 824
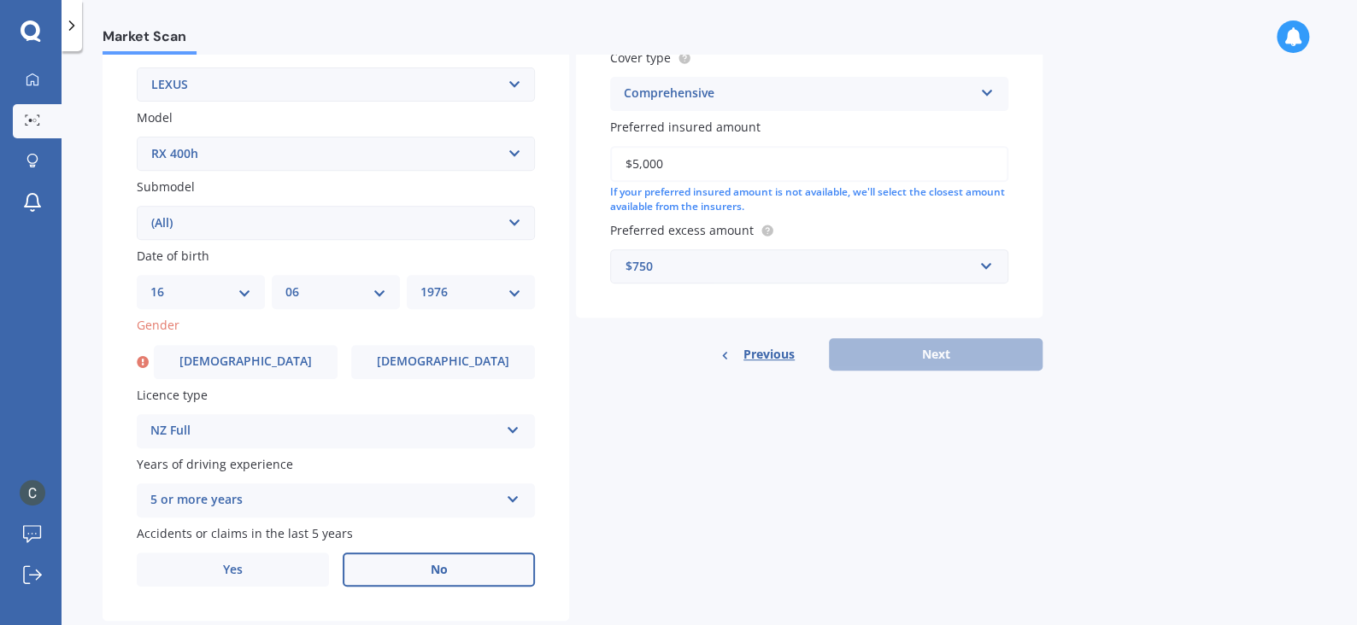
scroll to position [344, 0]
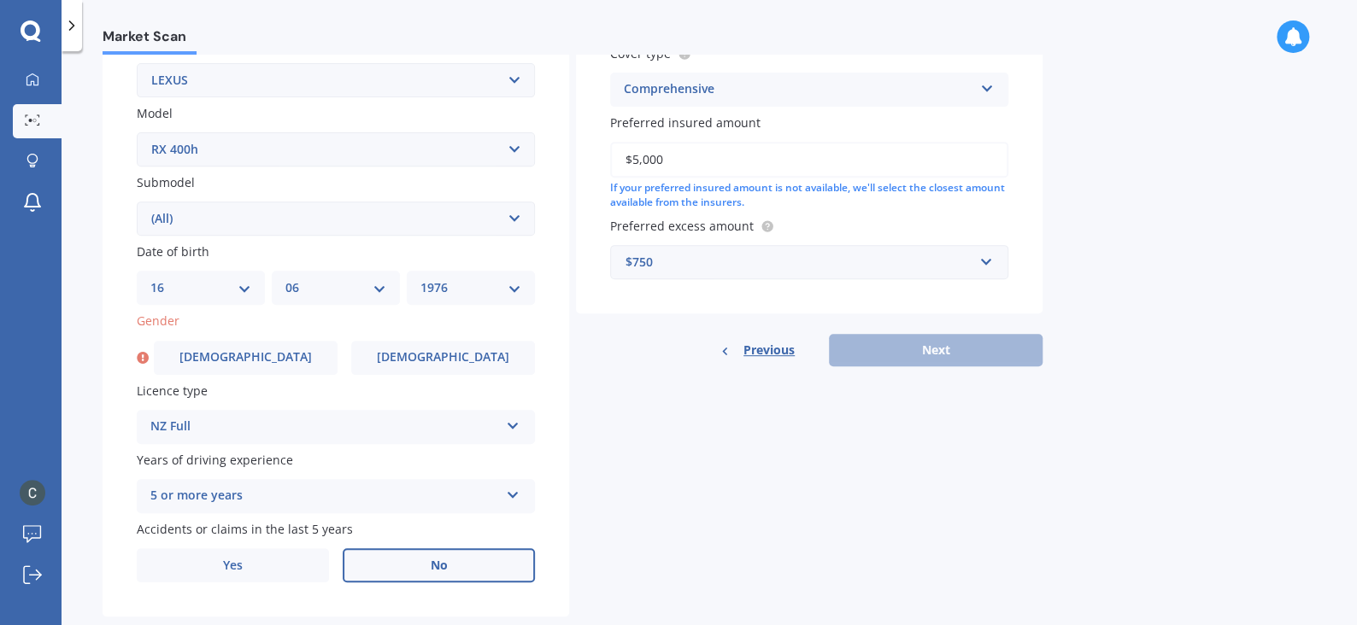
click at [893, 363] on div "Previous Next" at bounding box center [809, 350] width 466 height 32
click at [295, 349] on label "[DEMOGRAPHIC_DATA]" at bounding box center [246, 358] width 184 height 34
click at [0, 0] on input "[DEMOGRAPHIC_DATA]" at bounding box center [0, 0] width 0 height 0
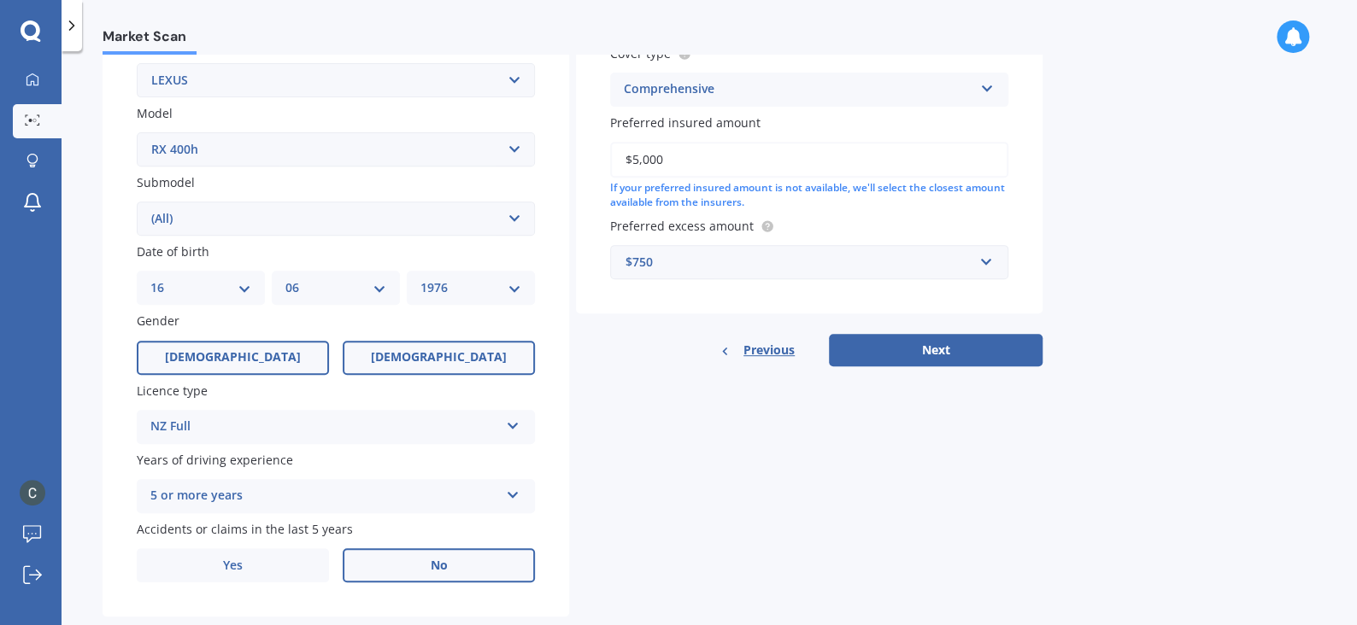
click at [407, 361] on label "[DEMOGRAPHIC_DATA]" at bounding box center [439, 358] width 192 height 34
click at [0, 0] on input "[DEMOGRAPHIC_DATA]" at bounding box center [0, 0] width 0 height 0
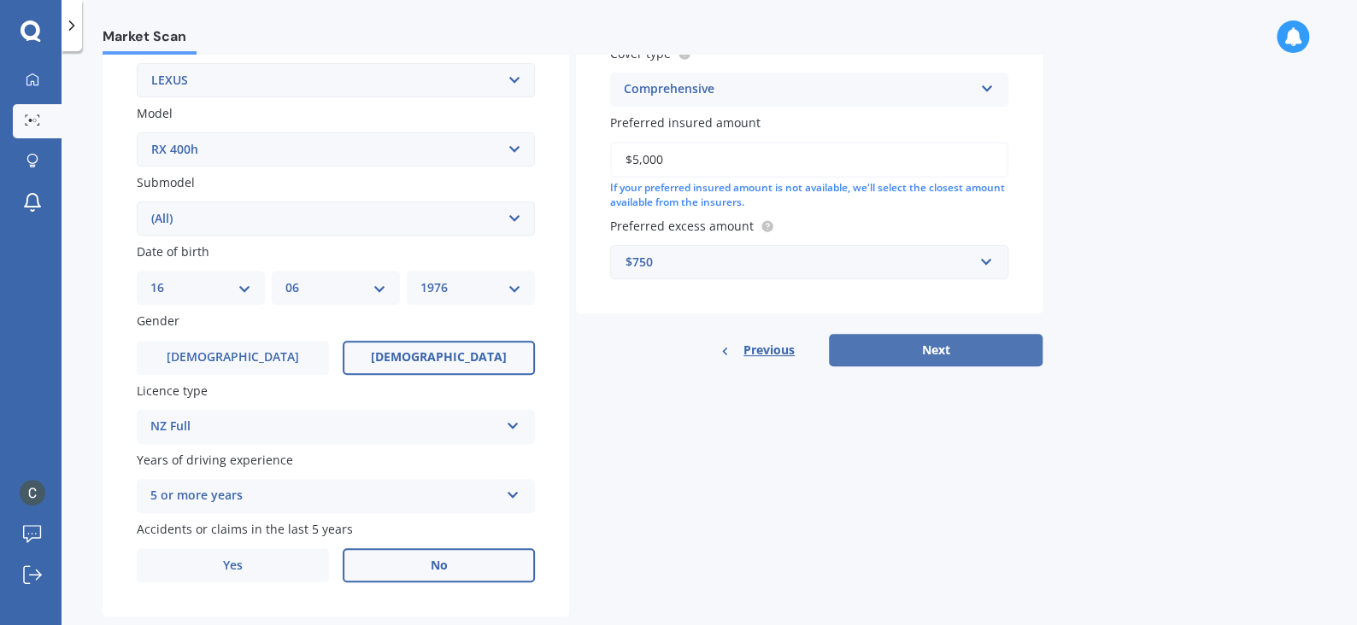
click at [925, 349] on button "Next" at bounding box center [936, 350] width 214 height 32
select select "16"
select select "06"
select select "1976"
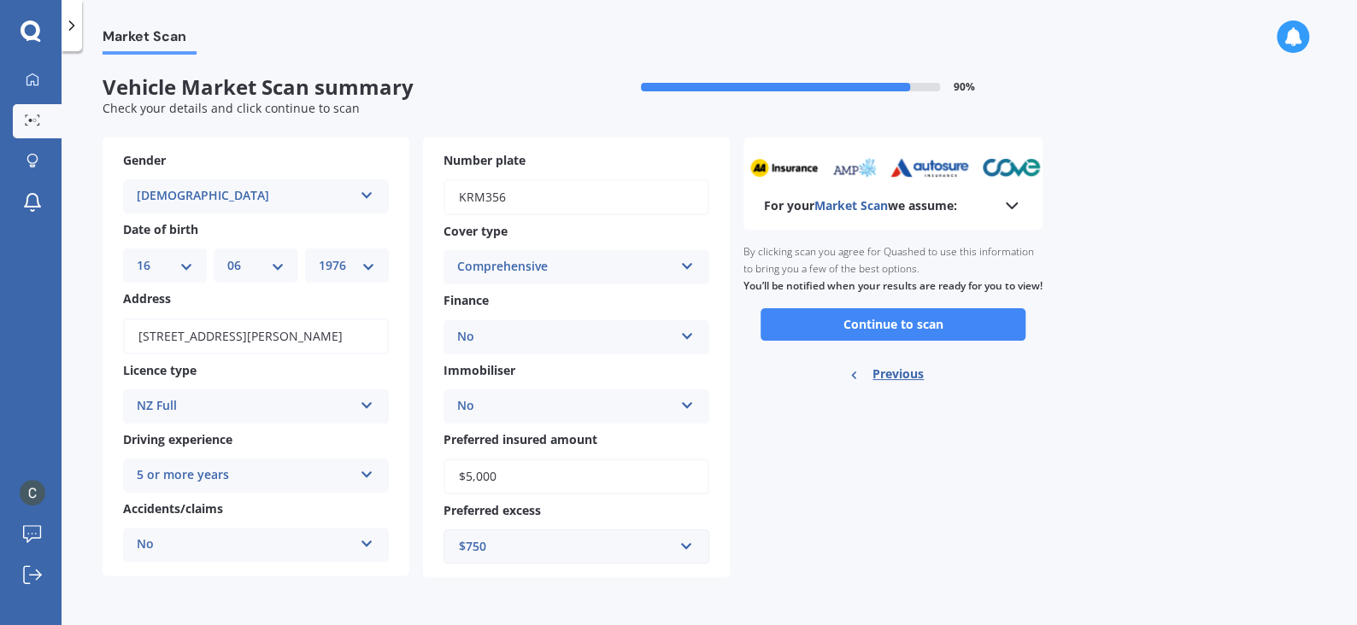
scroll to position [0, 0]
click at [925, 341] on button "Continue to scan" at bounding box center [892, 324] width 265 height 32
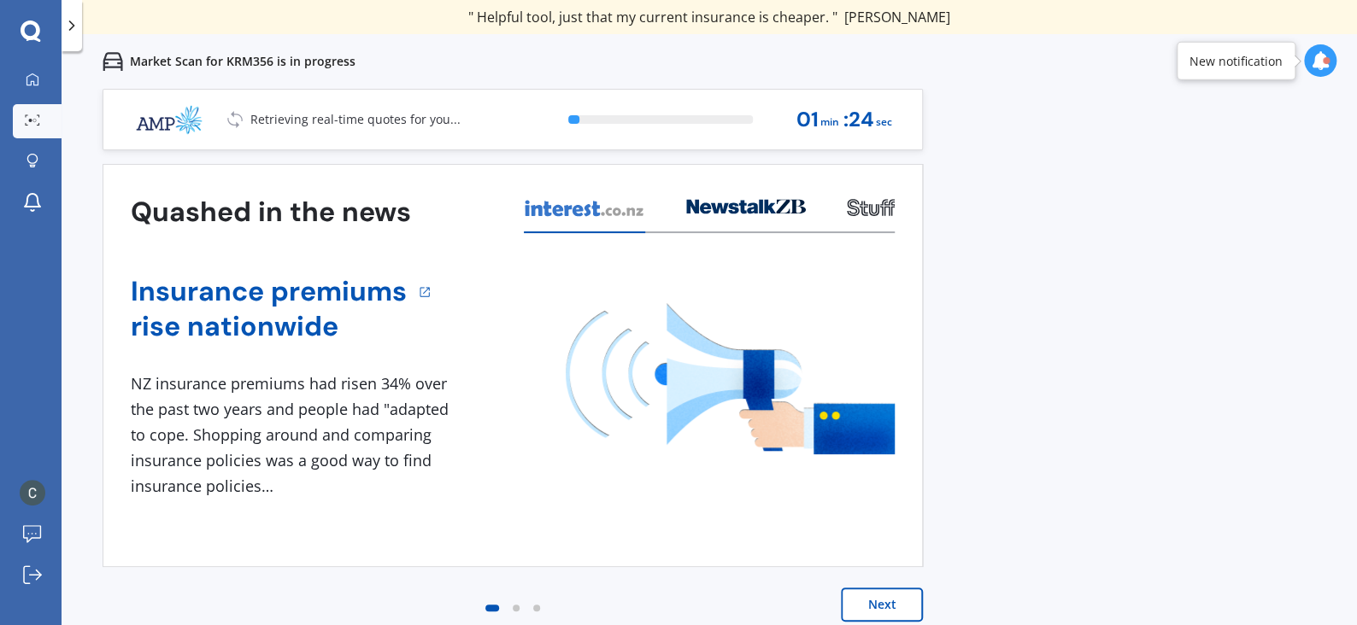
click at [871, 604] on button "Next" at bounding box center [882, 605] width 82 height 34
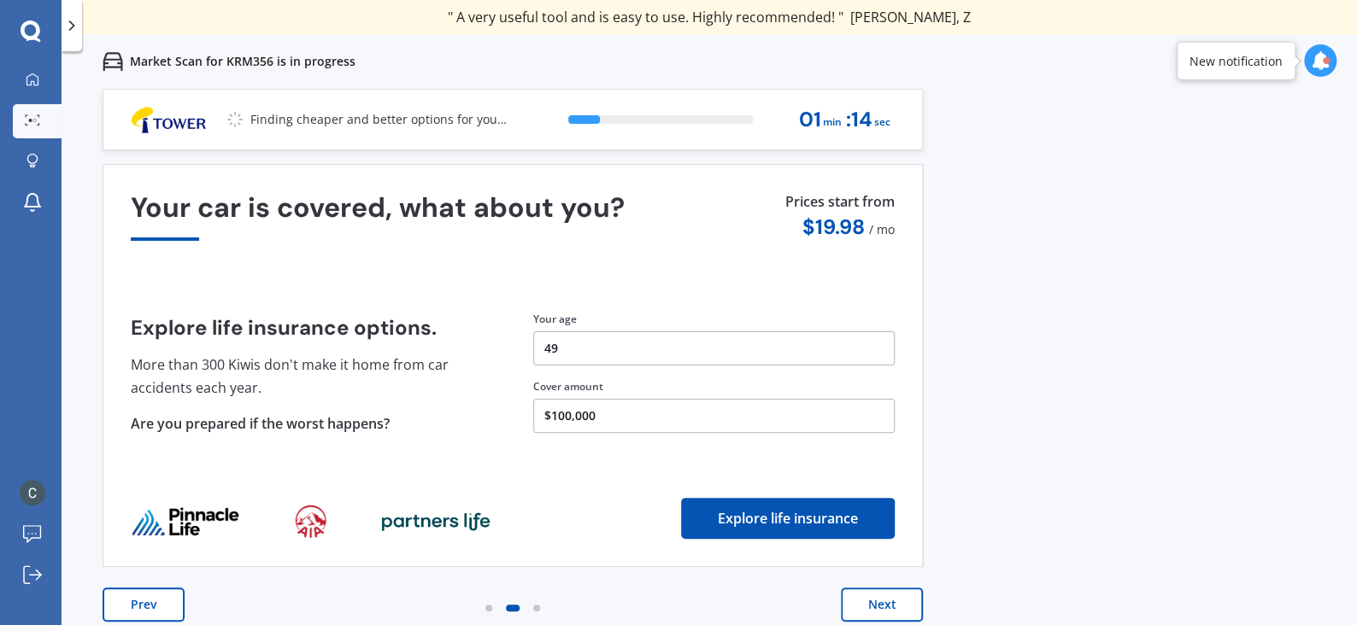
click at [558, 413] on button "$100,000" at bounding box center [713, 416] width 361 height 34
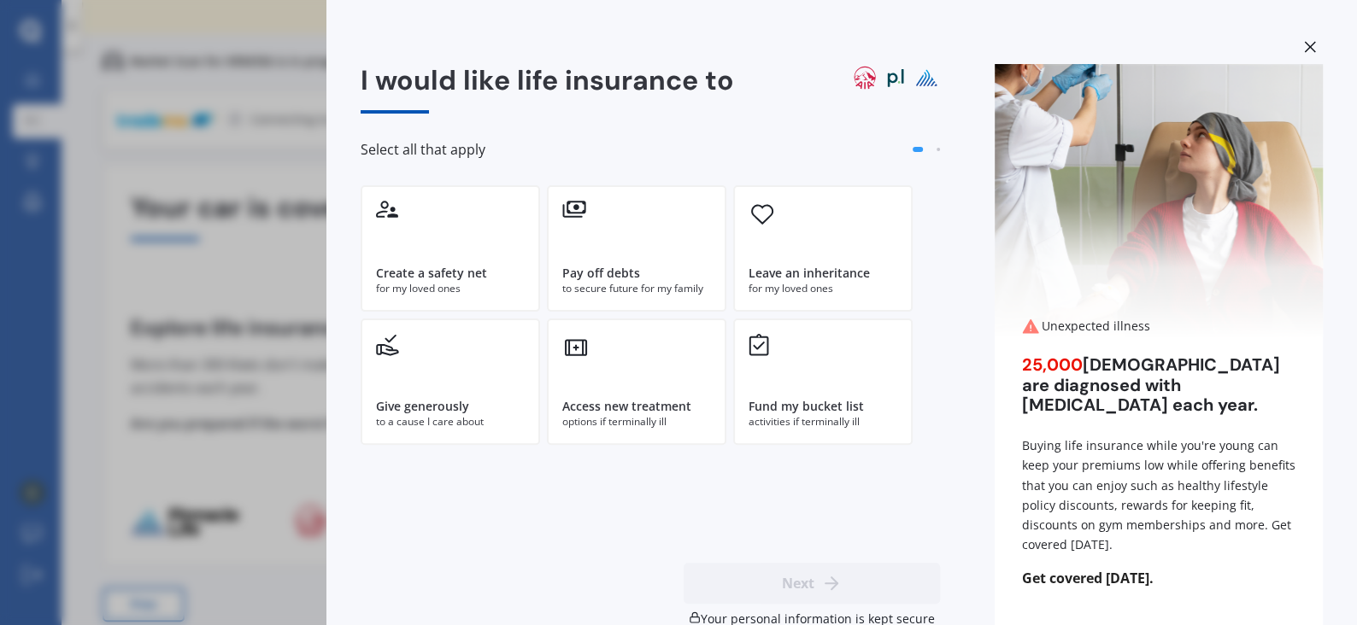
scroll to position [36, 0]
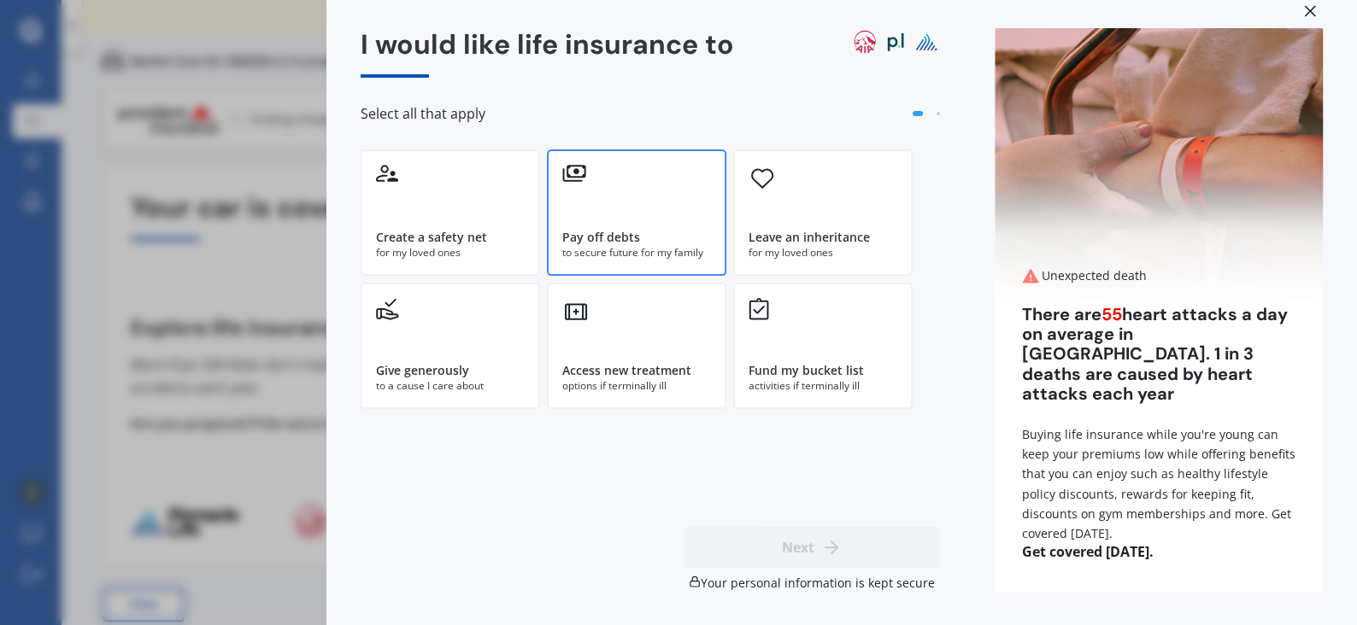
click at [611, 248] on div "to secure future for my family" at bounding box center [636, 252] width 149 height 15
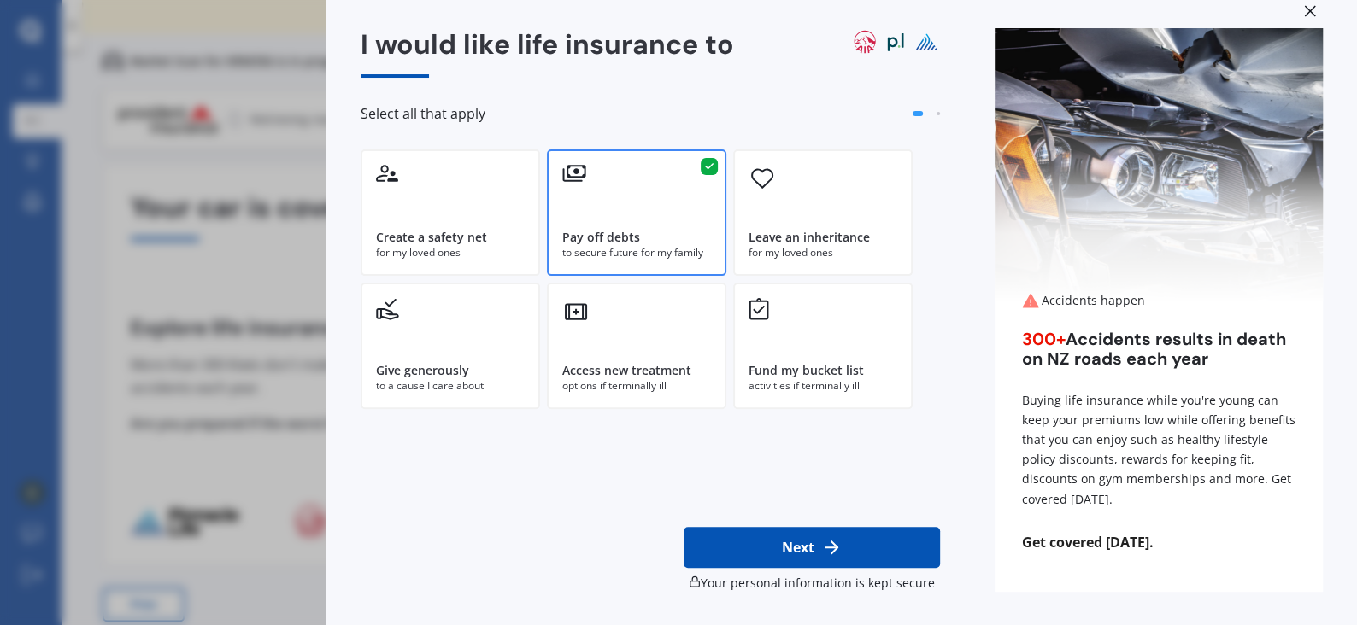
click at [765, 556] on button "Next" at bounding box center [811, 547] width 256 height 41
select select "16"
select select "06"
select select "1976"
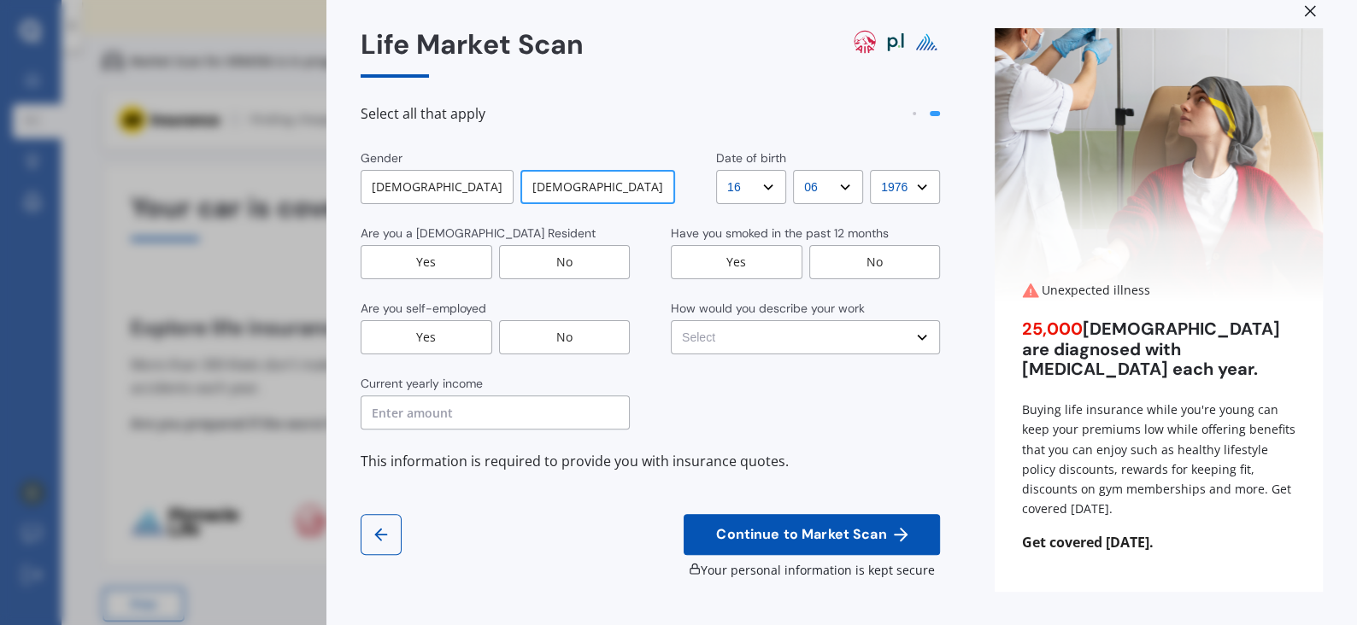
click at [434, 261] on div "Yes" at bounding box center [426, 262] width 132 height 34
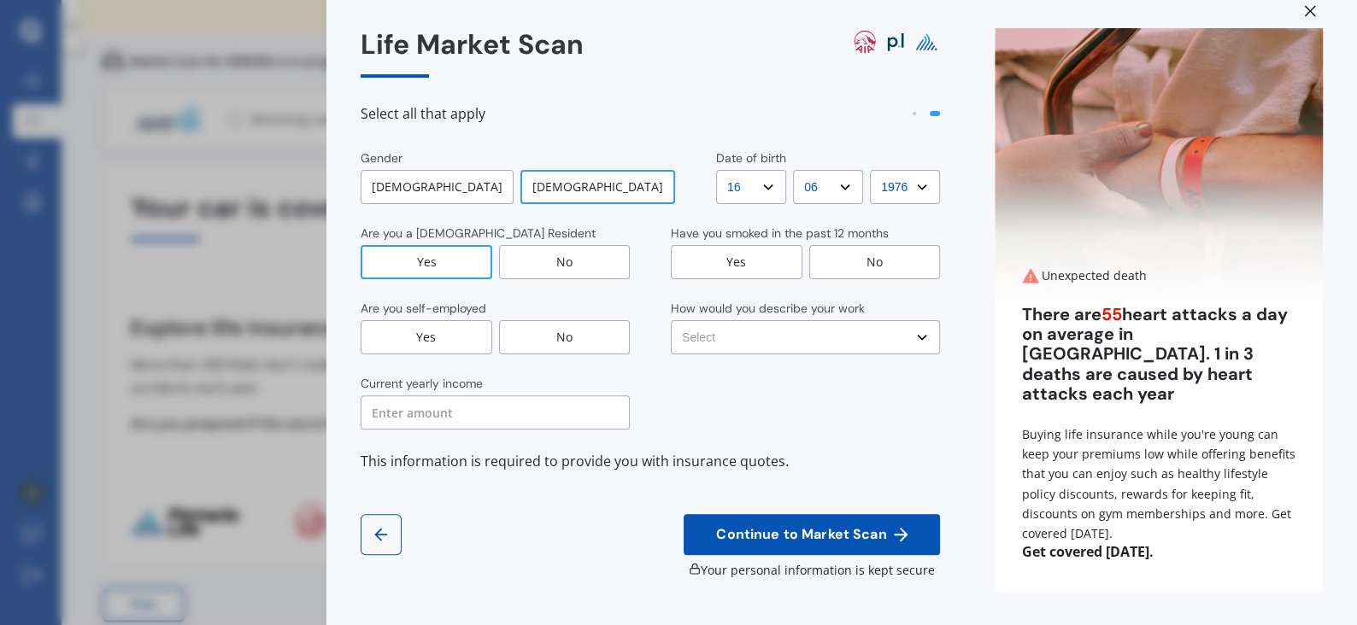
click at [584, 347] on div "No" at bounding box center [565, 337] width 132 height 34
click at [545, 419] on input "text" at bounding box center [494, 413] width 269 height 34
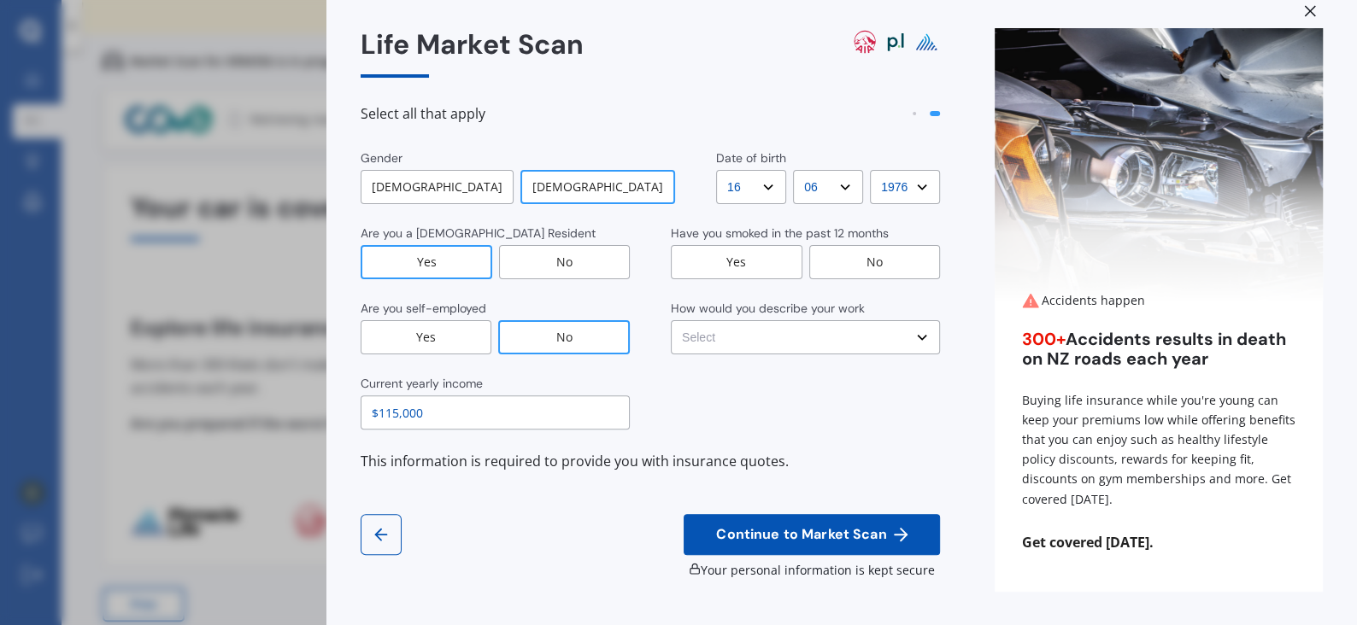
type input "$115,000"
click at [848, 258] on div "No" at bounding box center [875, 262] width 132 height 34
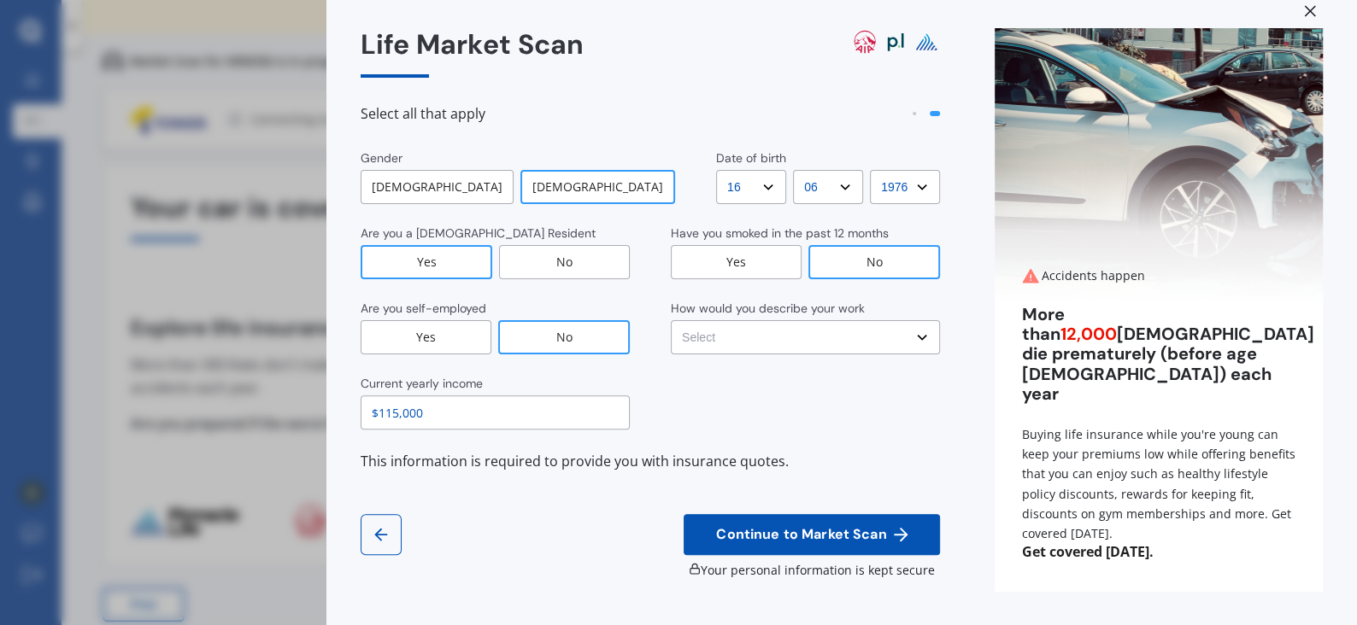
click at [777, 339] on select "Select No manual work e.g. lawyer, consultant, engineer Light manual work [PERS…" at bounding box center [805, 337] width 269 height 34
select select "No manual work e.g. lawyer, consultant, engineer"
click at [671, 320] on select "Select No manual work e.g. lawyer, consultant, engineer Light manual work [PERS…" at bounding box center [805, 337] width 269 height 34
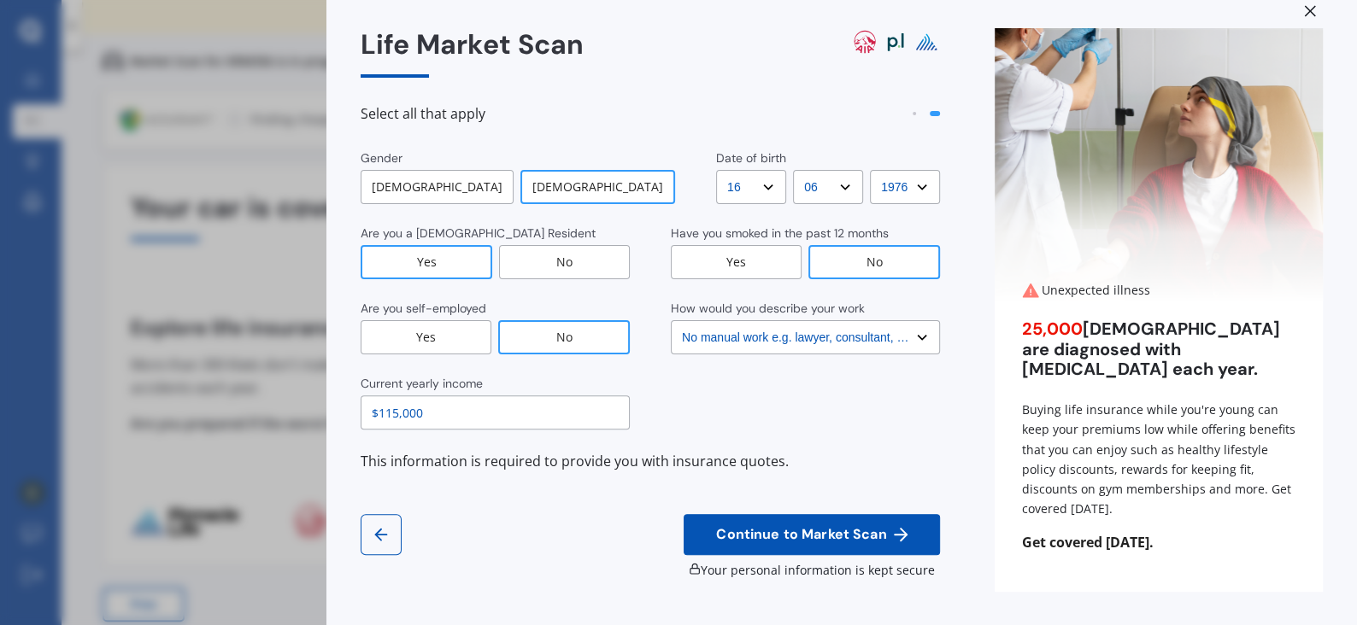
click at [802, 539] on span "Continue to Market Scan" at bounding box center [800, 535] width 177 height 16
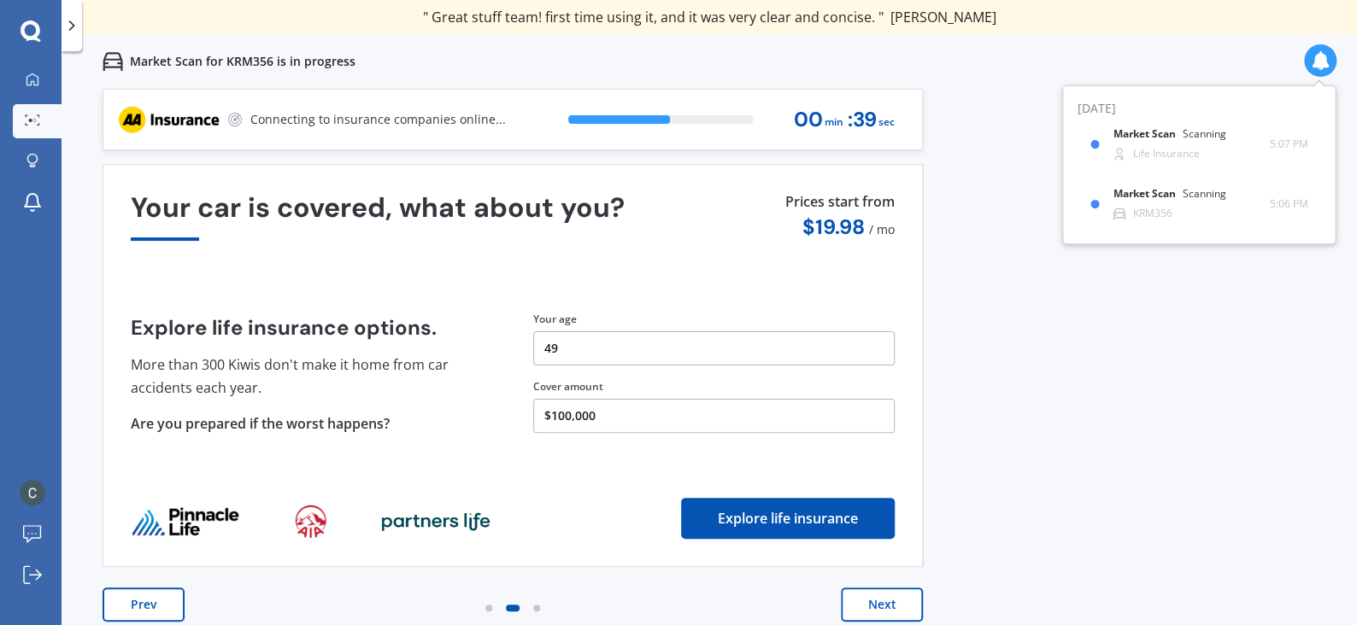
click at [866, 605] on button "Next" at bounding box center [882, 605] width 82 height 34
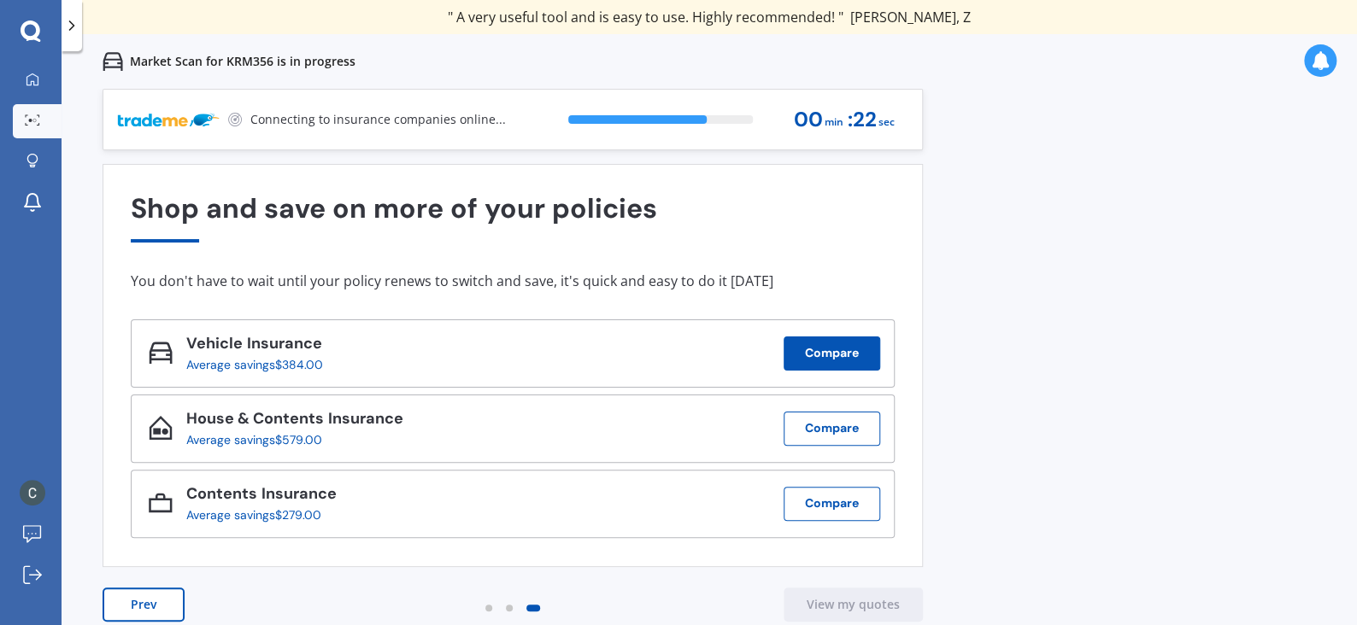
click at [822, 357] on button "Compare" at bounding box center [831, 354] width 97 height 34
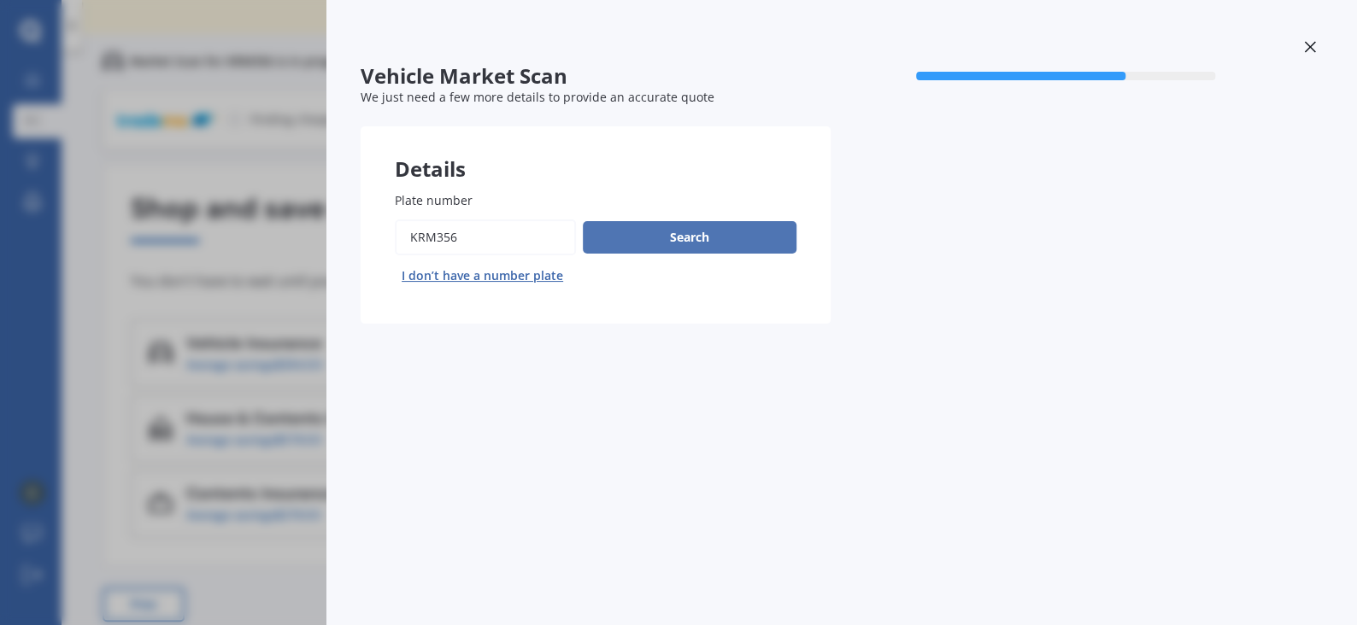
click at [752, 248] on button "Search" at bounding box center [690, 237] width 214 height 32
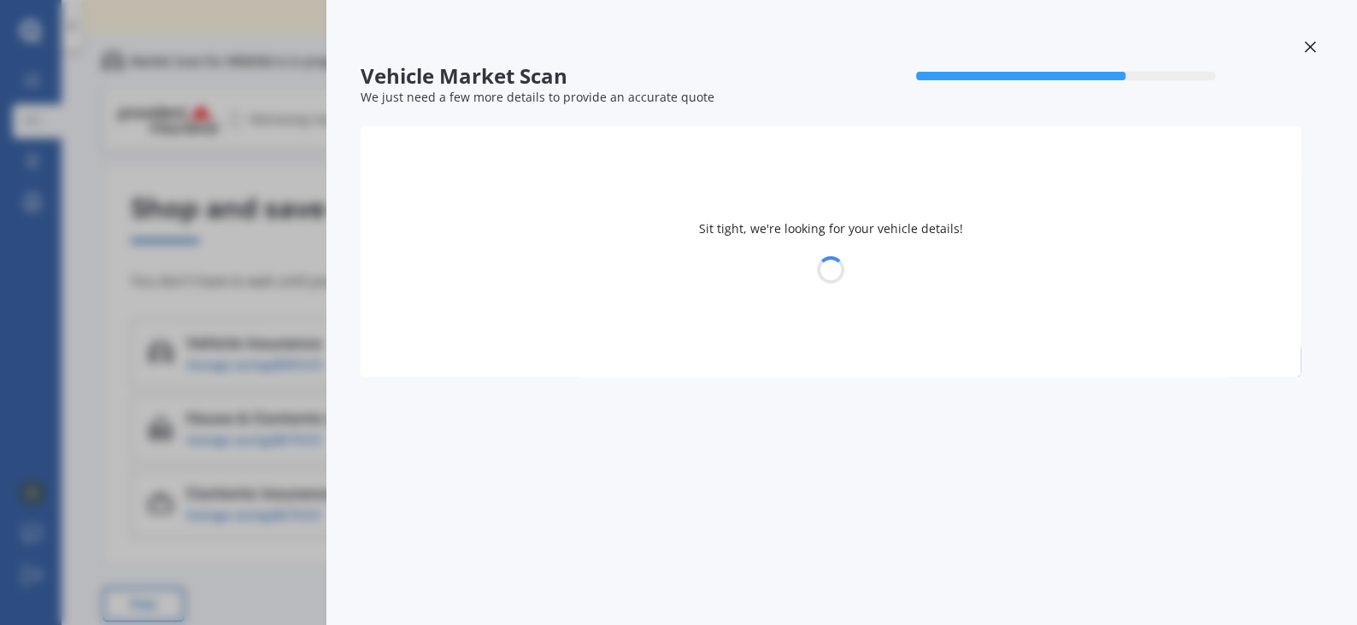
select select "LEXUS"
select select "16"
select select "06"
select select "1976"
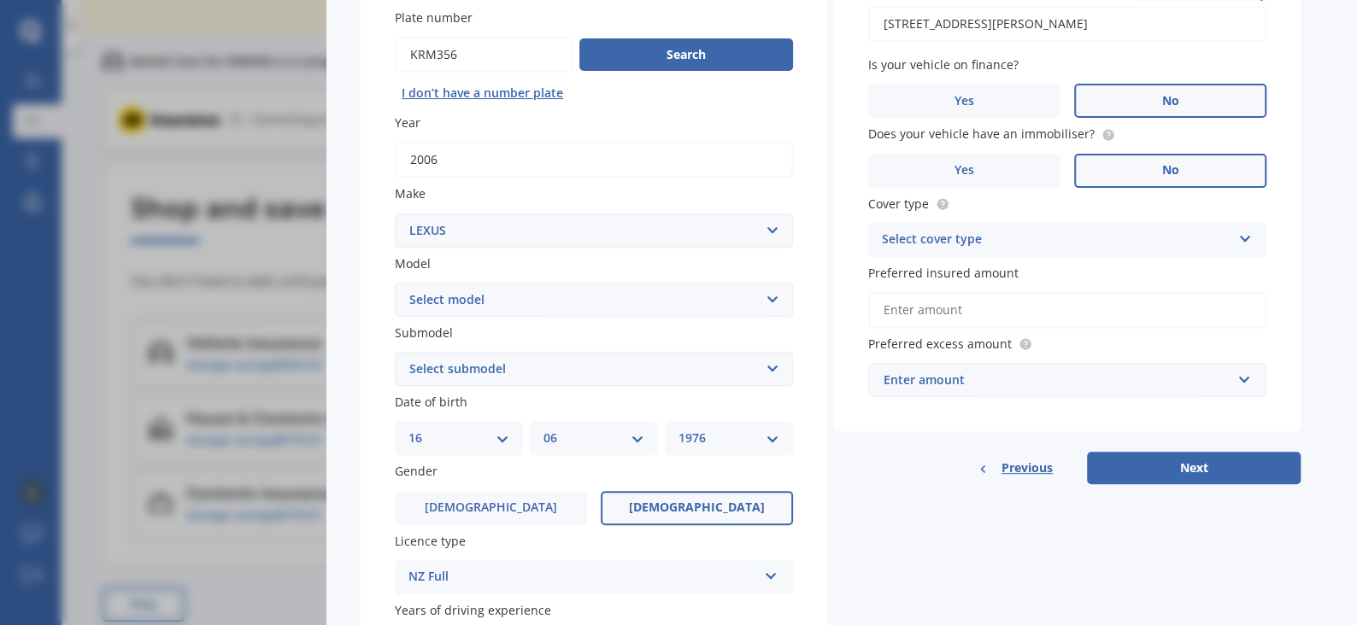
scroll to position [183, 0]
click at [1151, 477] on button "Next" at bounding box center [1194, 468] width 214 height 32
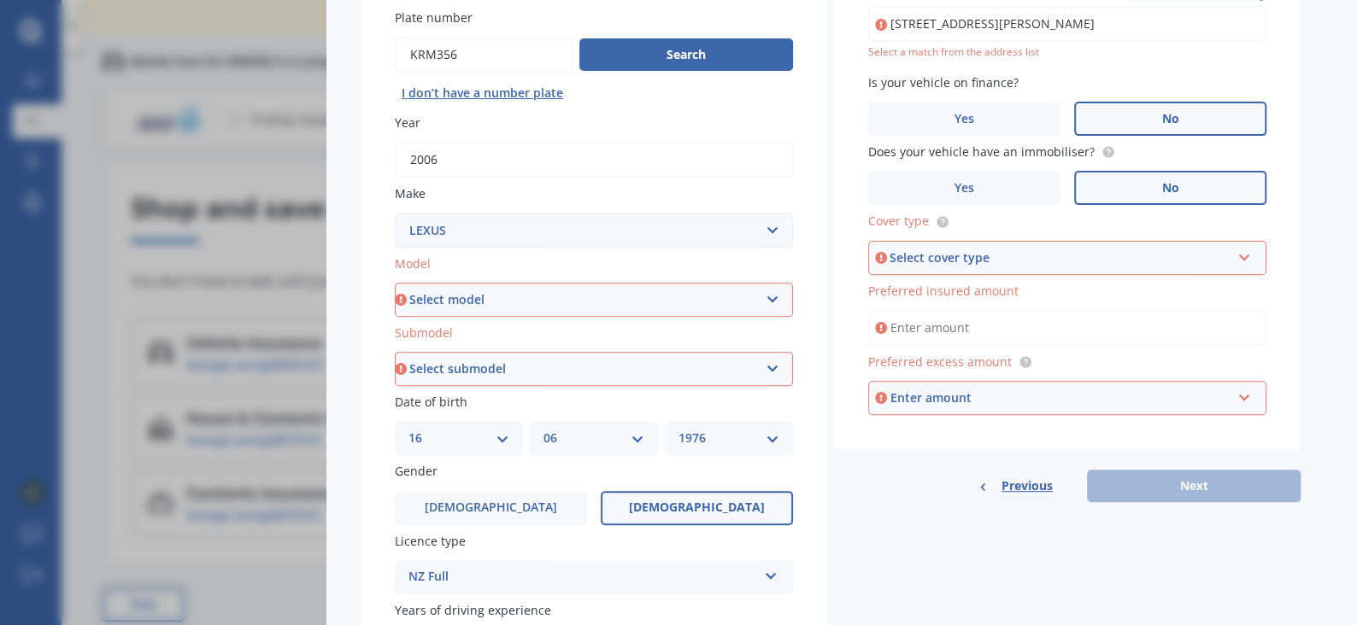
click at [1071, 258] on div "Select cover type" at bounding box center [1059, 258] width 340 height 19
click at [1045, 287] on div "Comprehensive" at bounding box center [1067, 290] width 395 height 31
click at [1026, 332] on input "Preferred insured amount" at bounding box center [1067, 328] width 398 height 36
type input "$5,000"
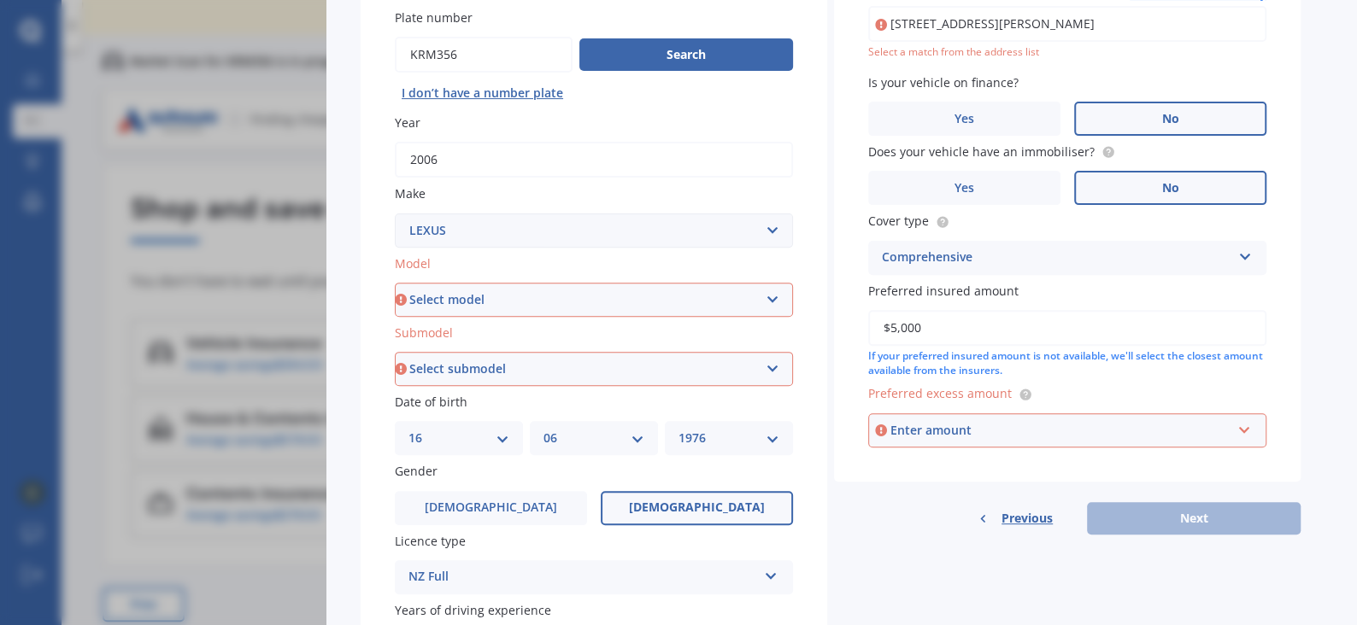
click at [1000, 428] on div "Enter amount" at bounding box center [1060, 430] width 340 height 19
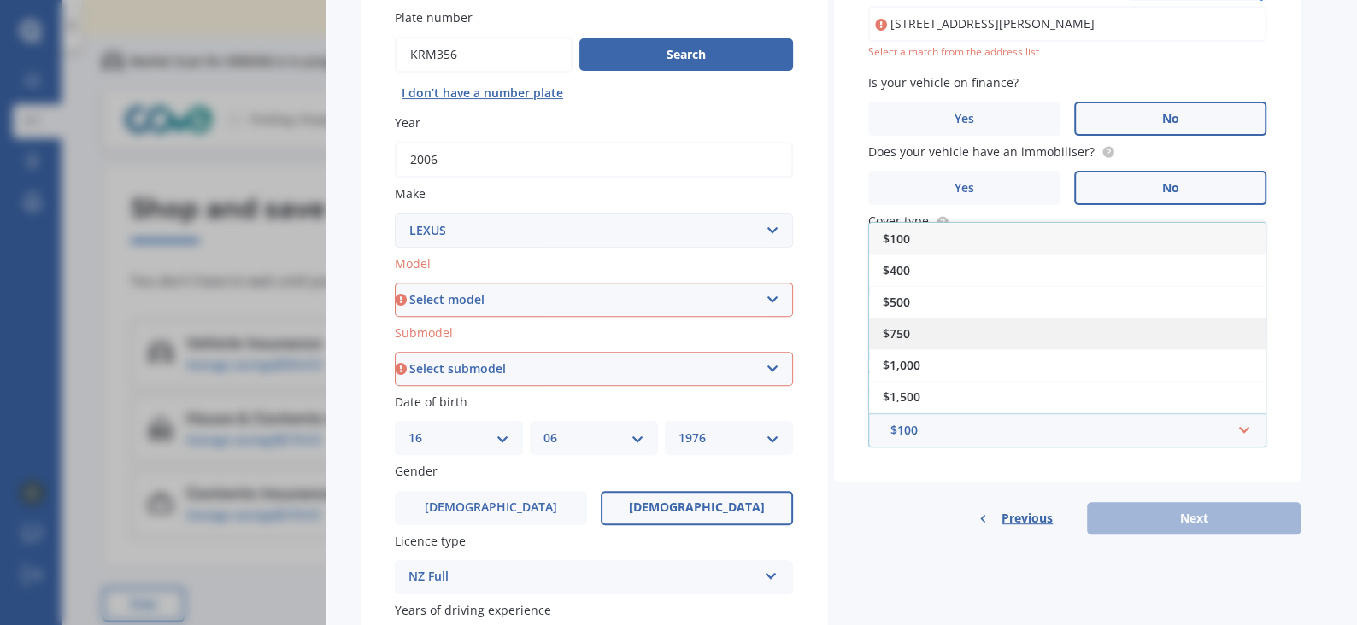
click at [965, 335] on div "$750" at bounding box center [1067, 334] width 396 height 32
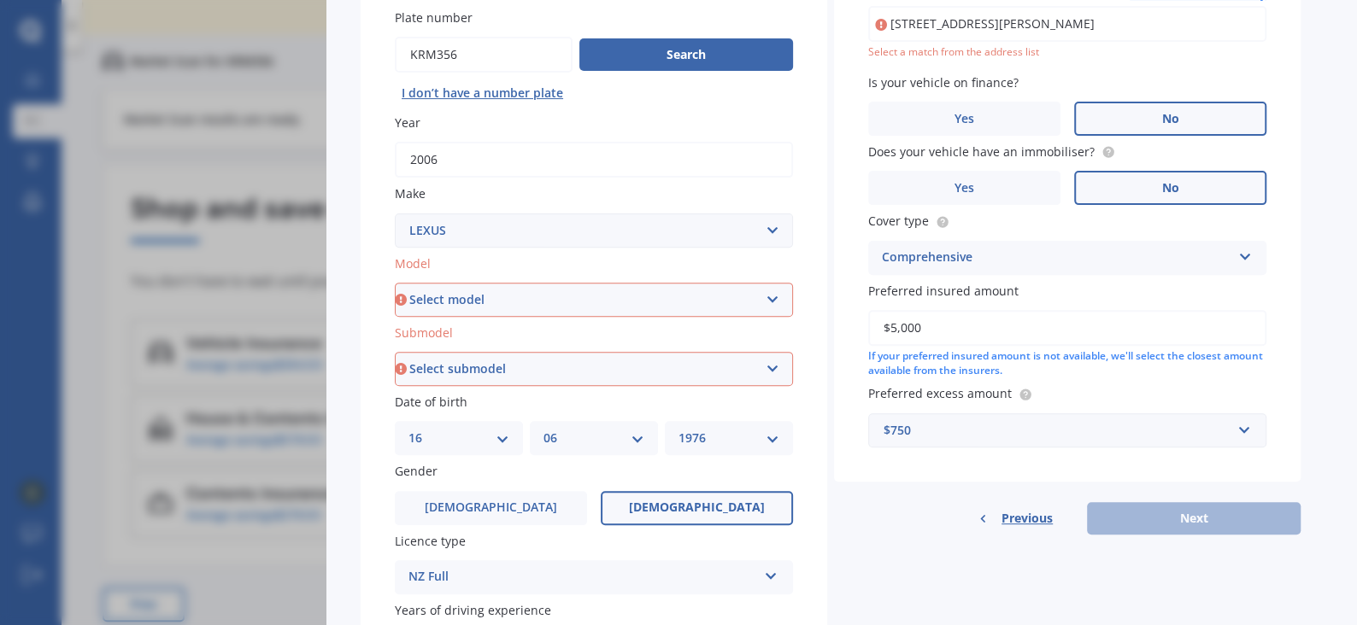
click at [1149, 22] on input "[STREET_ADDRESS][PERSON_NAME]" at bounding box center [1067, 24] width 398 height 36
type input "[STREET_ADDRESS][PERSON_NAME]"
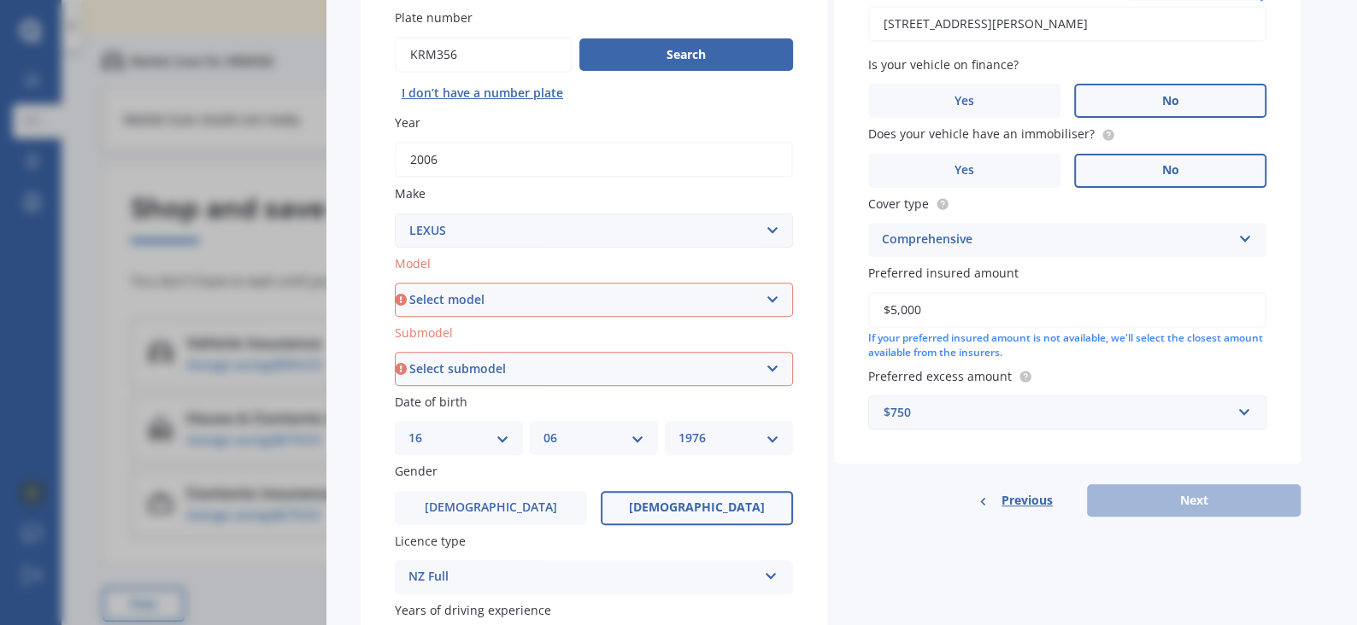
click at [690, 359] on select "Select submodel" at bounding box center [594, 369] width 398 height 34
click at [776, 299] on select "Select model AS 460 CT 200 ES 300 ES 350 GS 250 GS 300 GS 350 GS 430 GS 450 GS …" at bounding box center [594, 300] width 398 height 34
select select "RX 400H"
click at [395, 283] on select "Select model AS 460 CT 200 ES 300 ES 350 GS 250 GS 300 GS 350 GS 430 GS 450 GS …" at bounding box center [594, 300] width 398 height 34
click at [538, 369] on select "Select submodel (All)" at bounding box center [594, 369] width 398 height 34
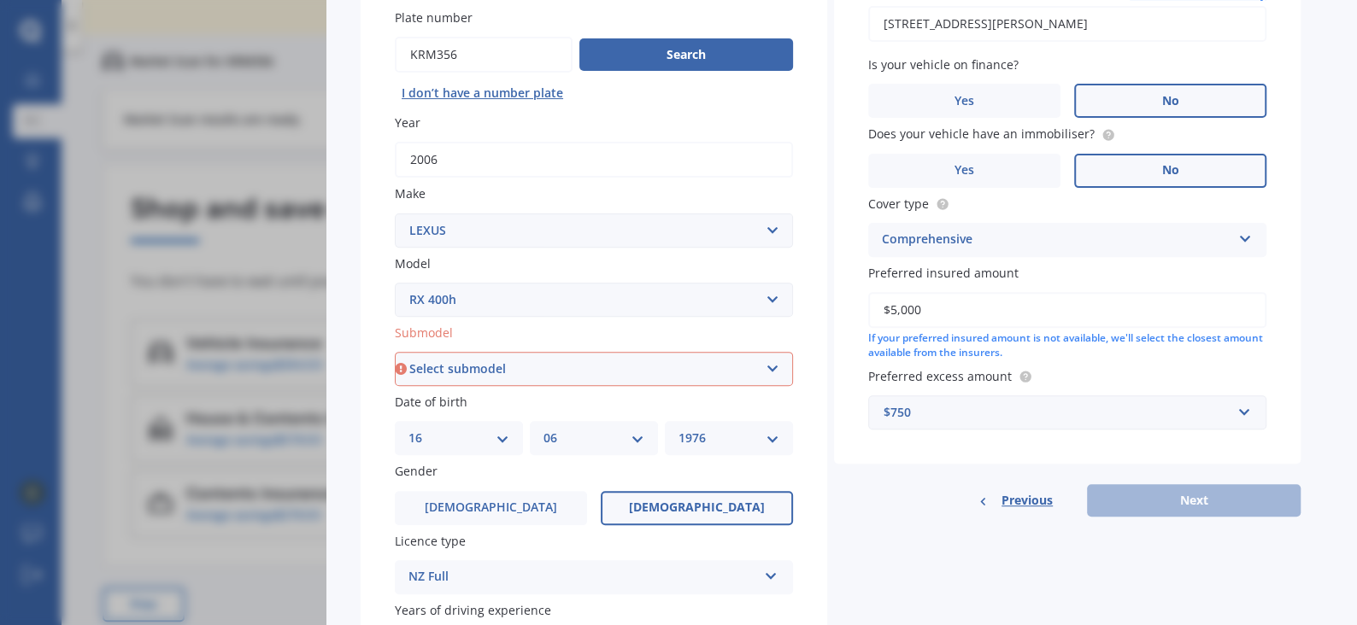
select select "(ALL)"
click at [395, 352] on select "Select submodel (All)" at bounding box center [594, 369] width 398 height 34
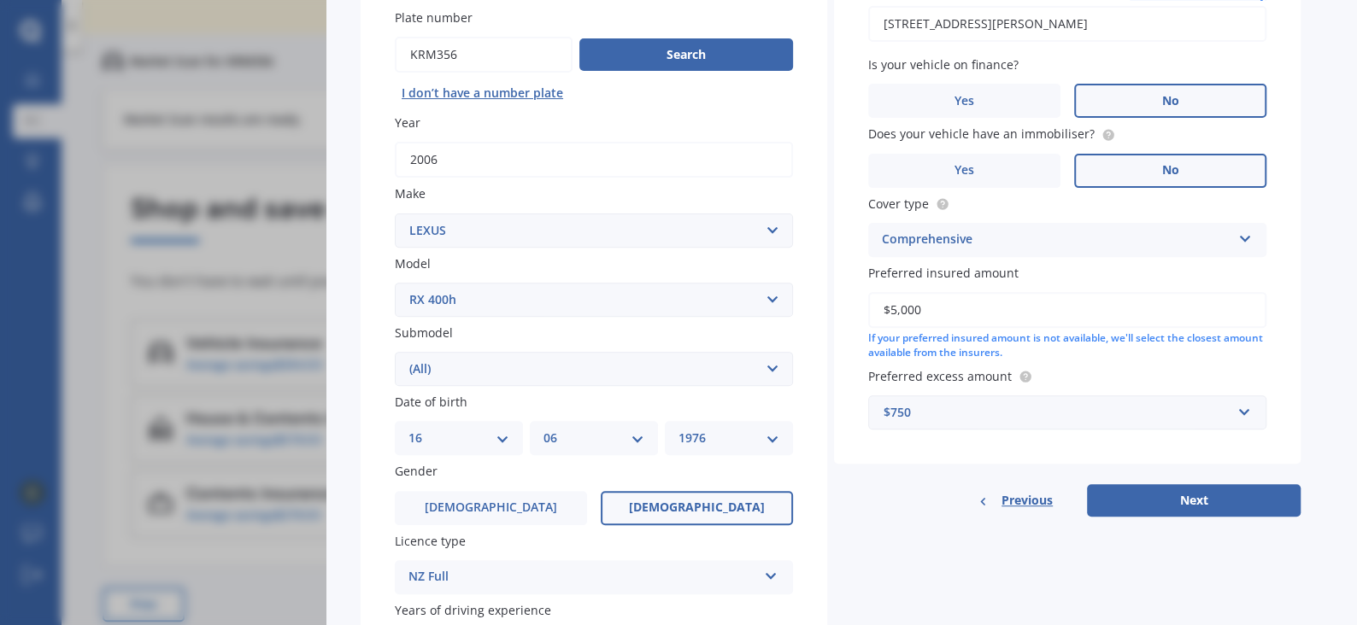
scroll to position [370, 0]
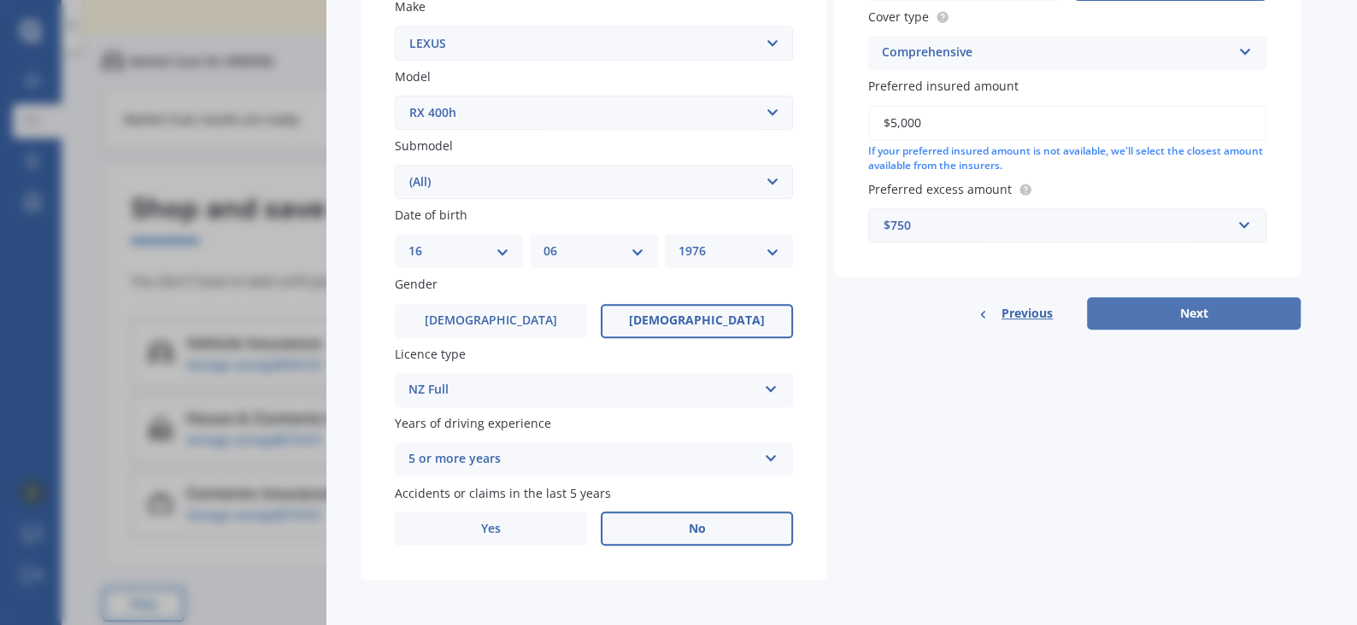
click at [1203, 312] on button "Next" at bounding box center [1194, 313] width 214 height 32
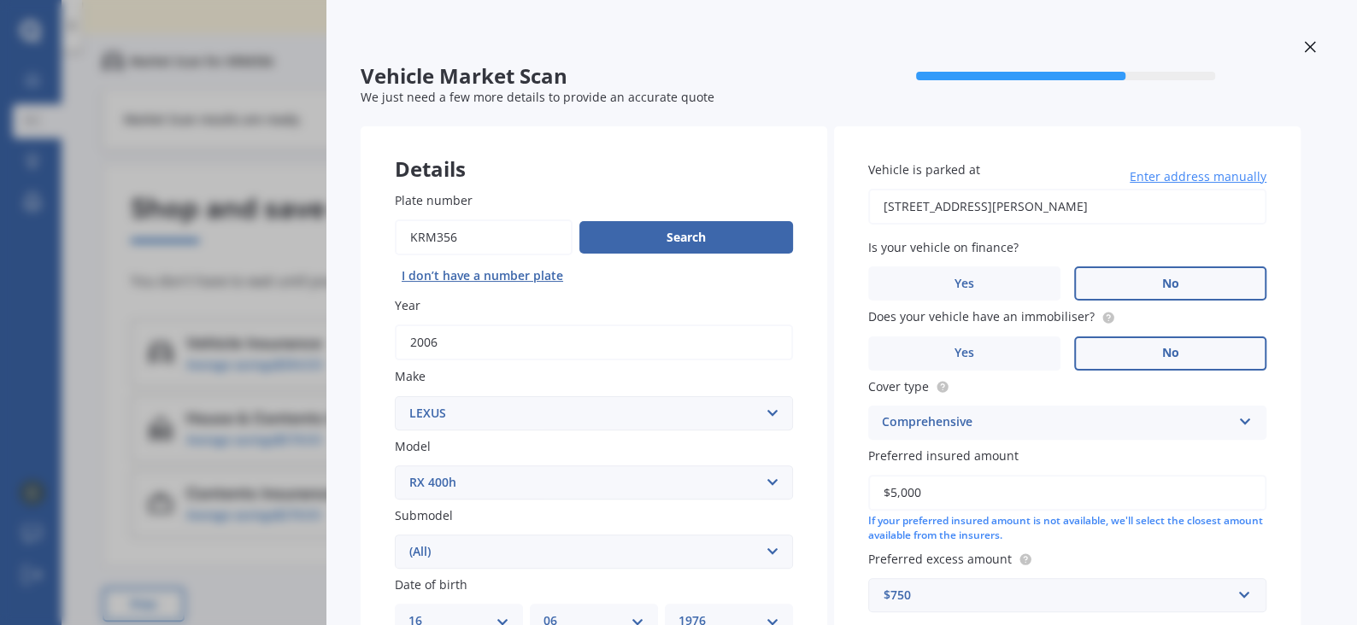
select select "16"
select select "06"
select select "1976"
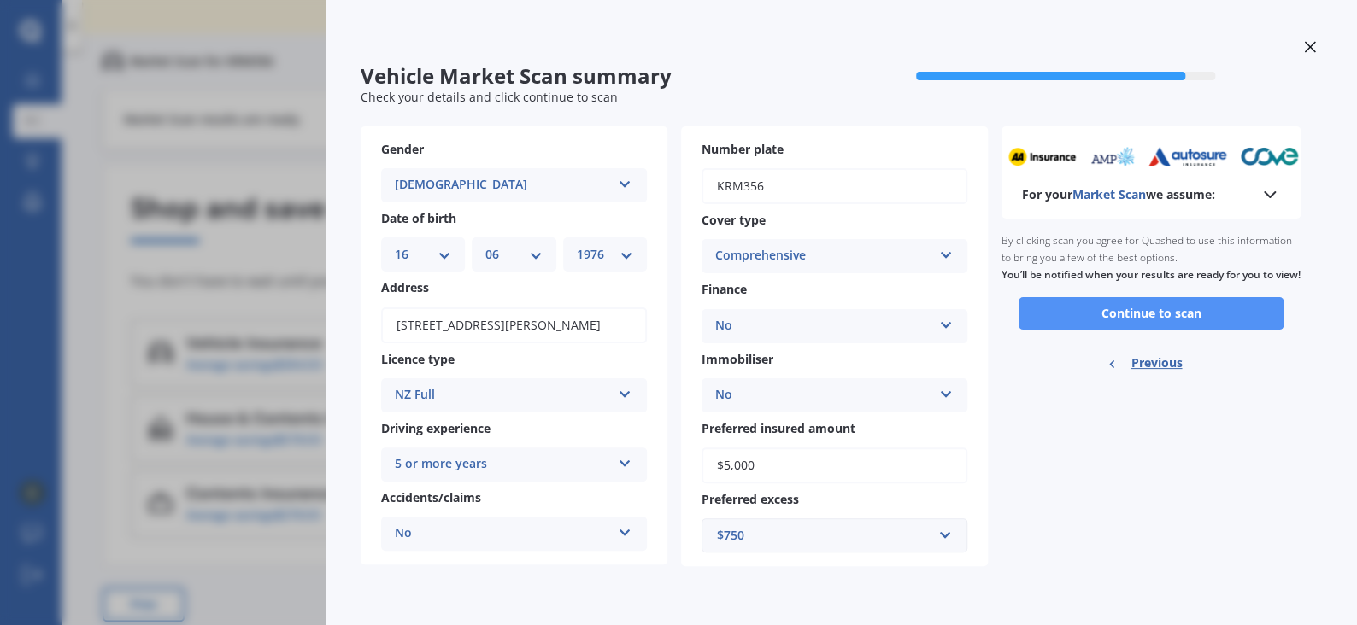
click at [1183, 319] on button "Continue to scan" at bounding box center [1150, 313] width 265 height 32
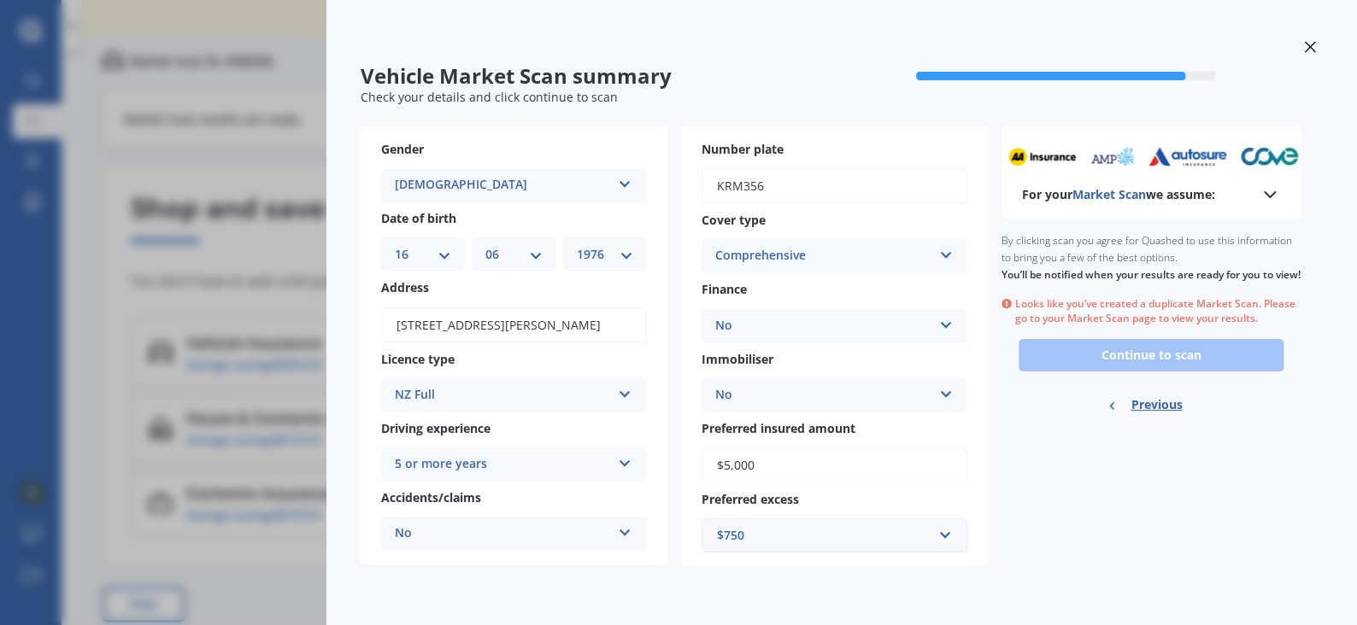
click at [1310, 47] on icon at bounding box center [1310, 47] width 12 height 12
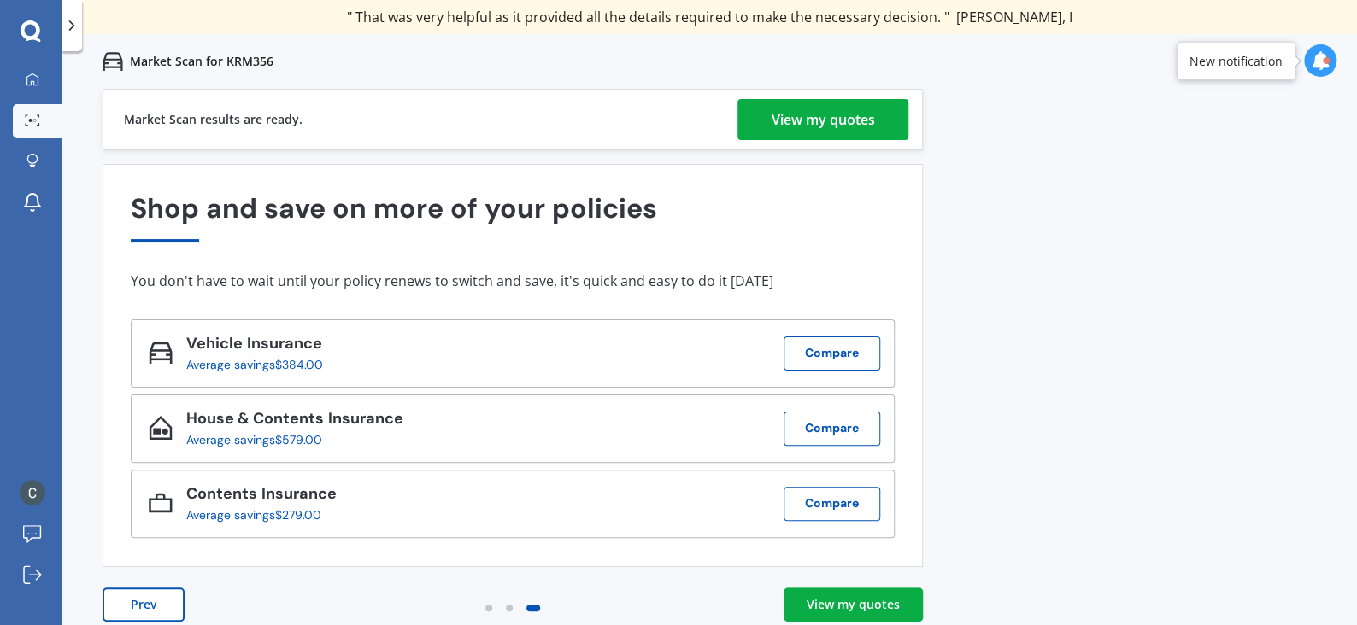
click at [827, 117] on div "View my quotes" at bounding box center [822, 119] width 103 height 41
